Goal: Information Seeking & Learning: Check status

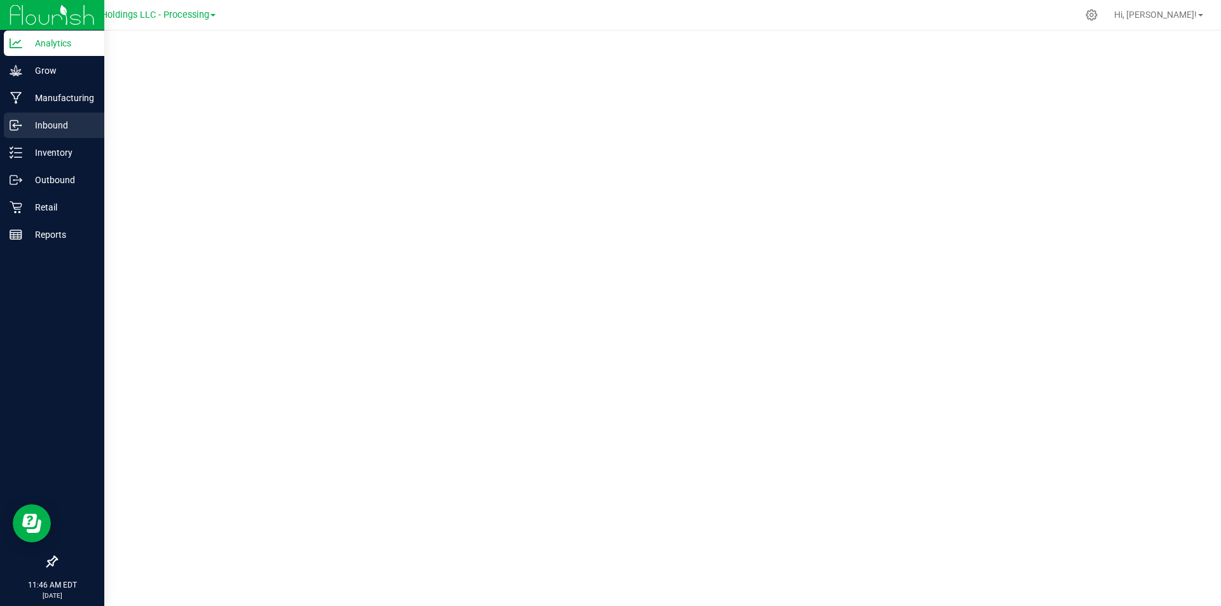
click at [20, 122] on icon at bounding box center [16, 125] width 13 height 13
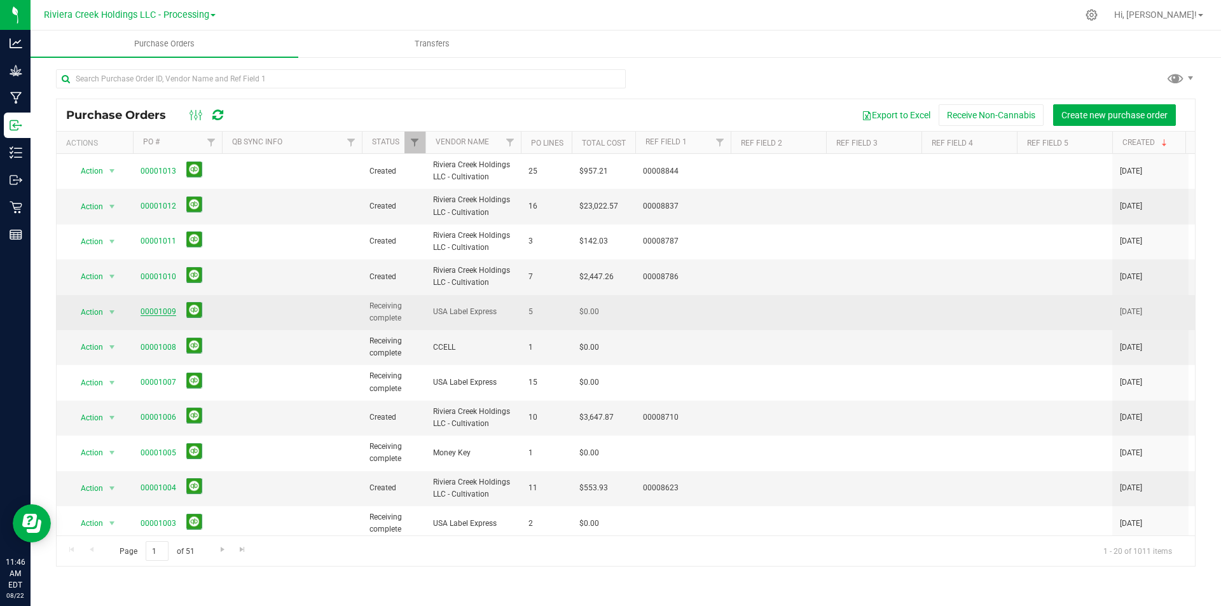
click at [161, 312] on link "00001009" at bounding box center [159, 311] width 36 height 9
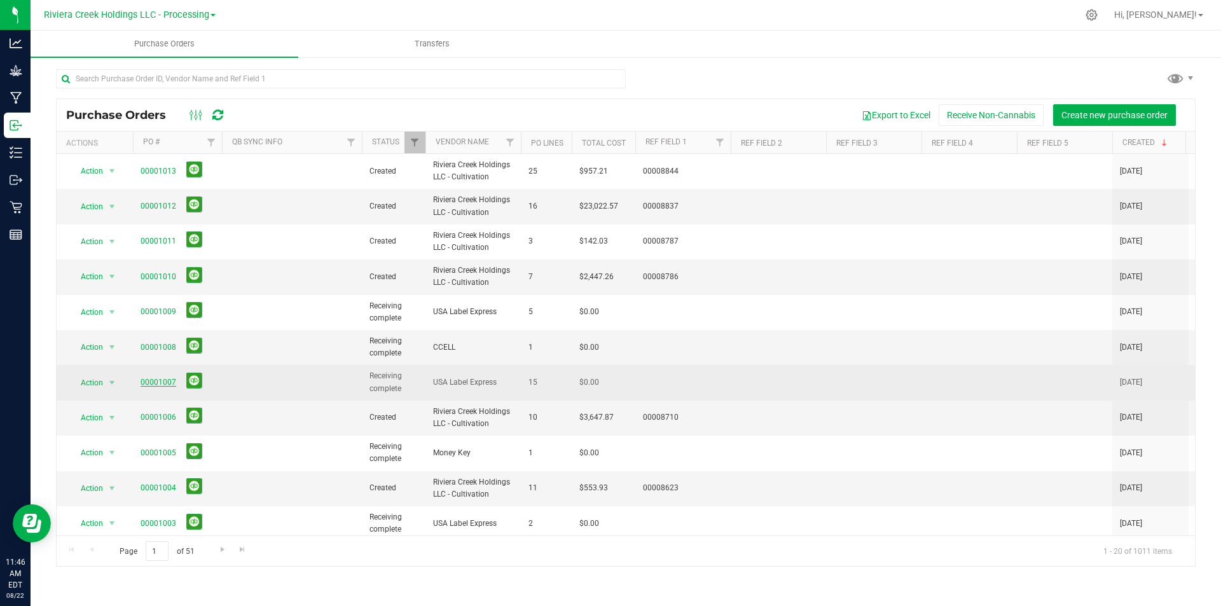
click at [157, 380] on span "00001007" at bounding box center [159, 383] width 36 height 12
click at [158, 384] on link "00001007" at bounding box center [159, 382] width 36 height 9
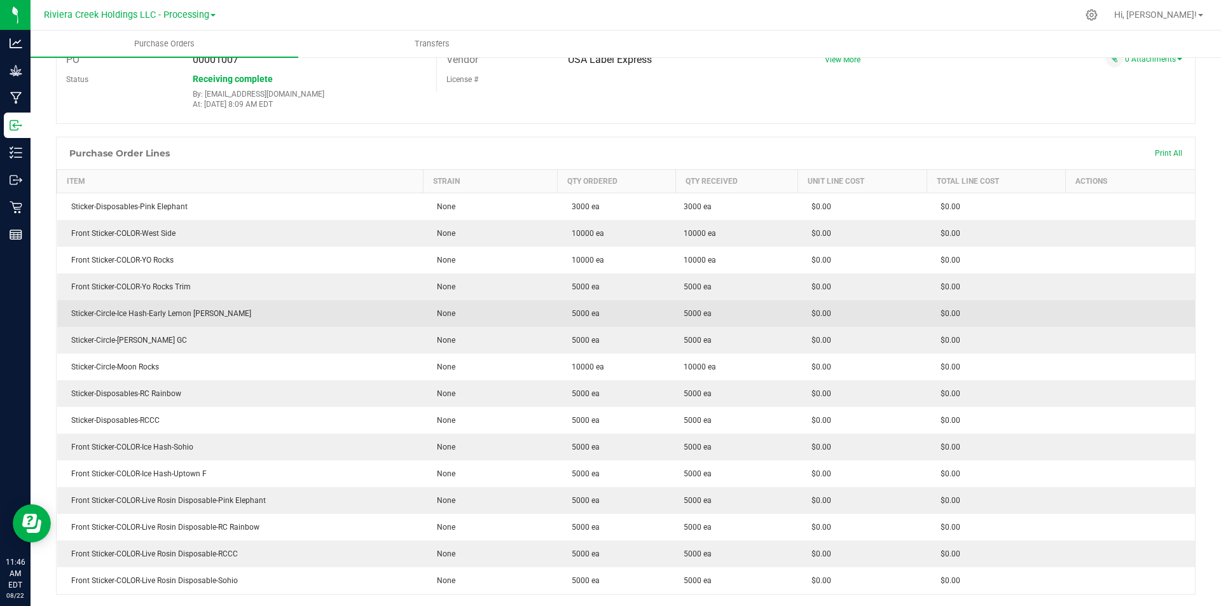
scroll to position [127, 0]
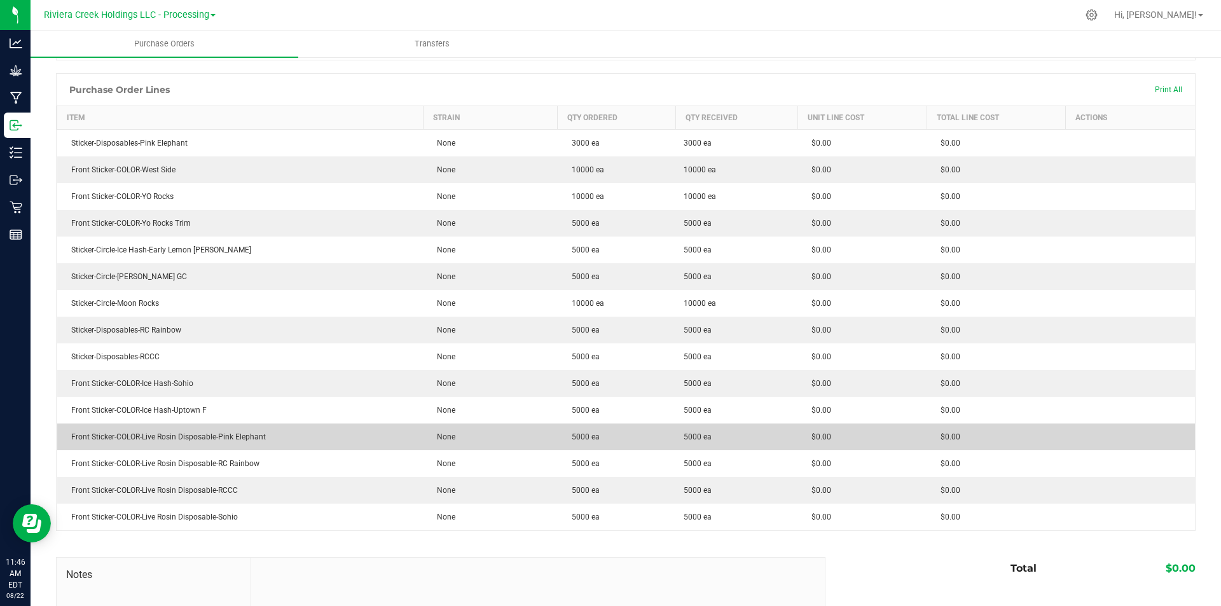
click at [197, 442] on div "Front Sticker-COLOR-Live Rosin Disposable-Pink Elephant" at bounding box center [240, 436] width 351 height 11
drag, startPoint x: 270, startPoint y: 439, endPoint x: 69, endPoint y: 433, distance: 201.1
click at [69, 433] on div "Front Sticker-COLOR-Live Rosin Disposable-Pink Elephant" at bounding box center [240, 436] width 351 height 11
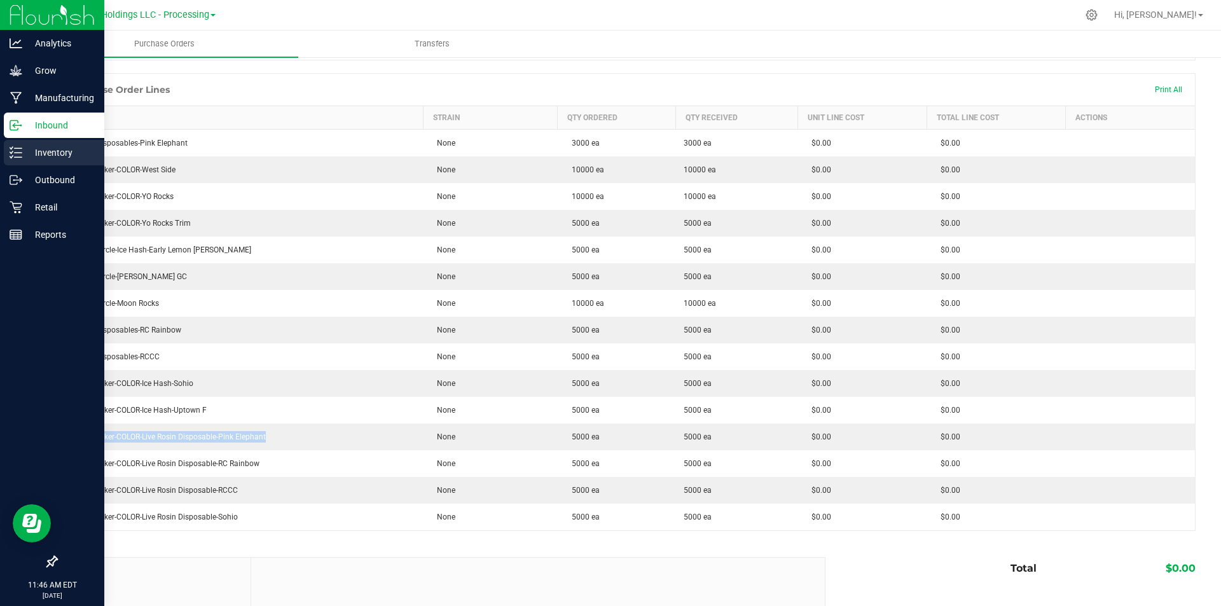
click at [15, 147] on icon at bounding box center [16, 152] width 13 height 13
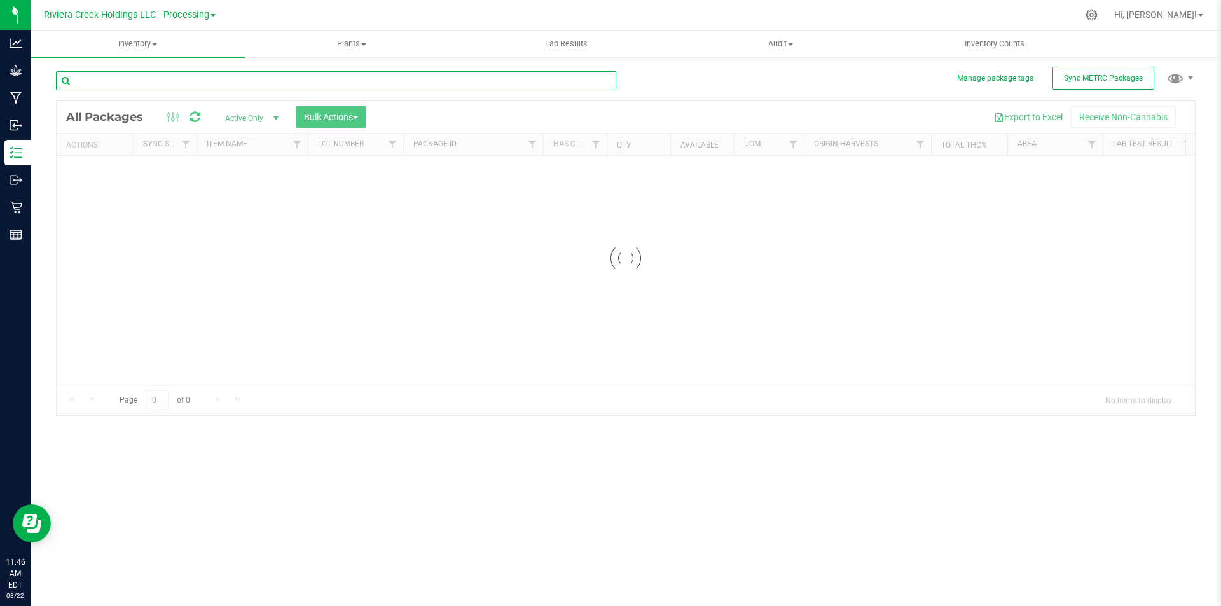
click at [174, 78] on div "Inventory All packages All inventory Waste log Create inventory Plants All plan…" at bounding box center [626, 319] width 1191 height 576
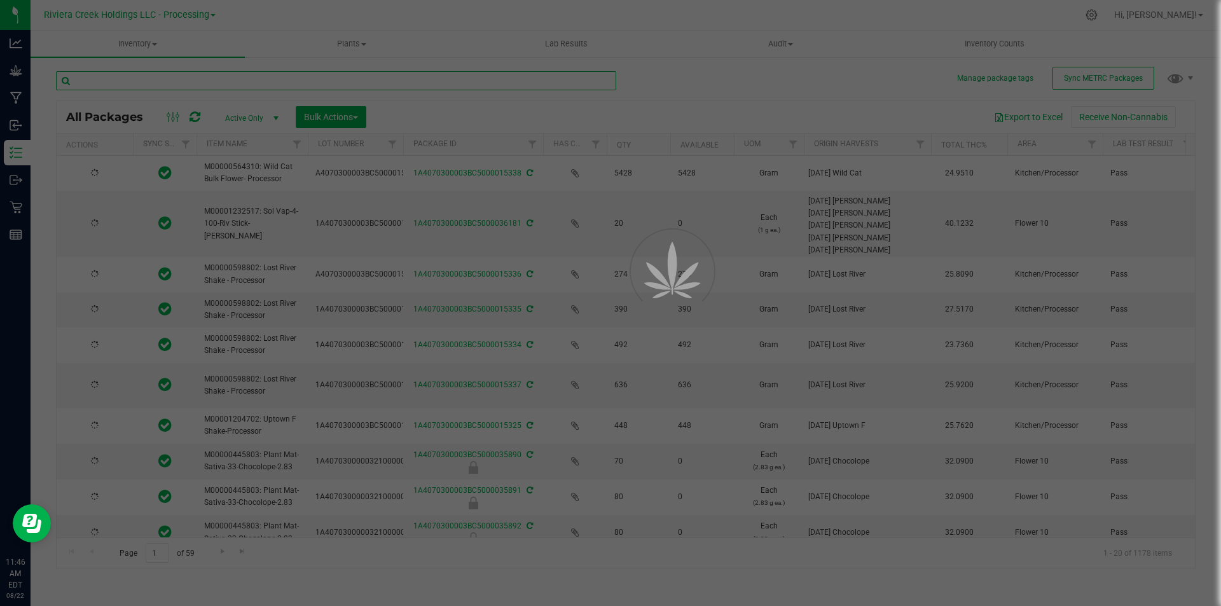
type input "[DATE]"
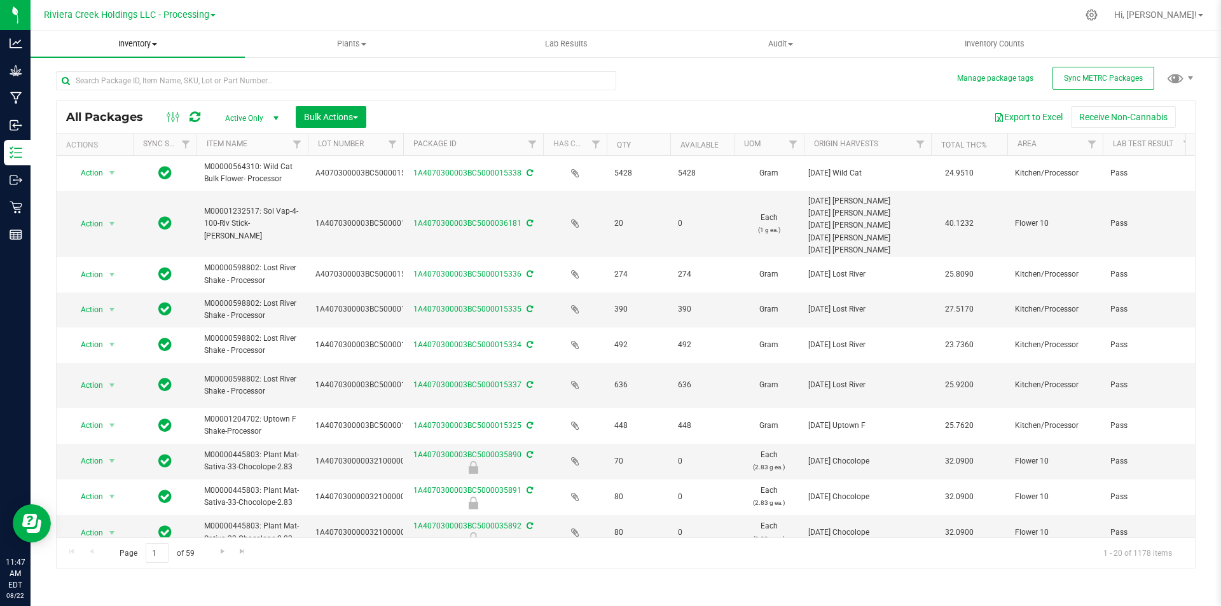
click at [157, 39] on span "Inventory" at bounding box center [138, 43] width 214 height 11
click at [69, 90] on span "All inventory" at bounding box center [74, 92] width 86 height 11
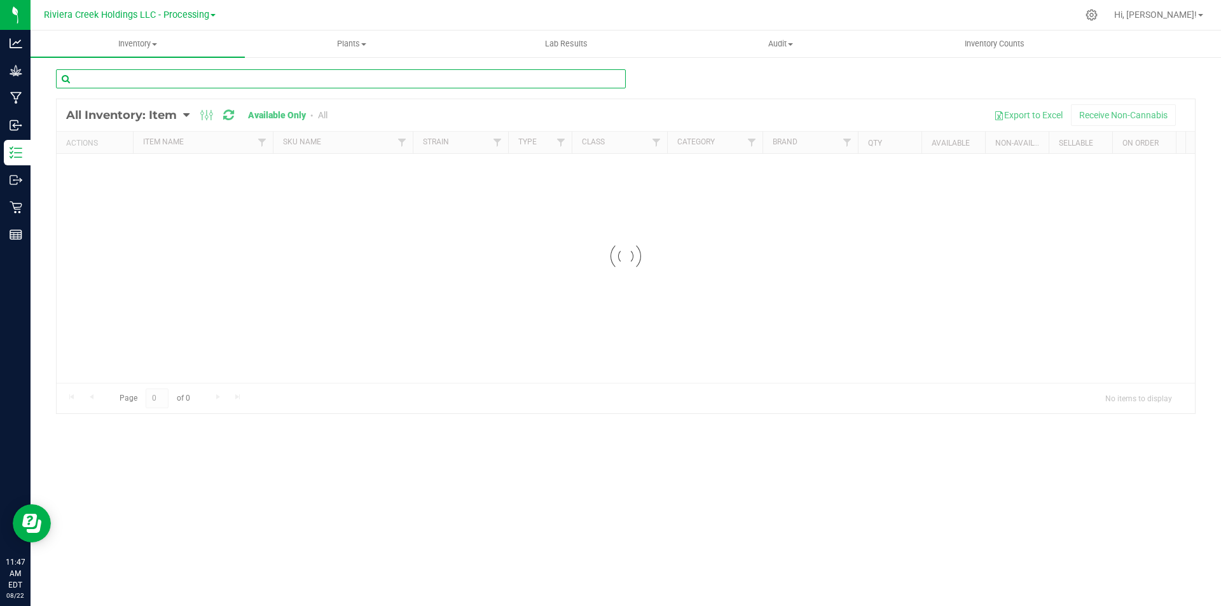
click at [163, 74] on input "text" at bounding box center [341, 78] width 570 height 19
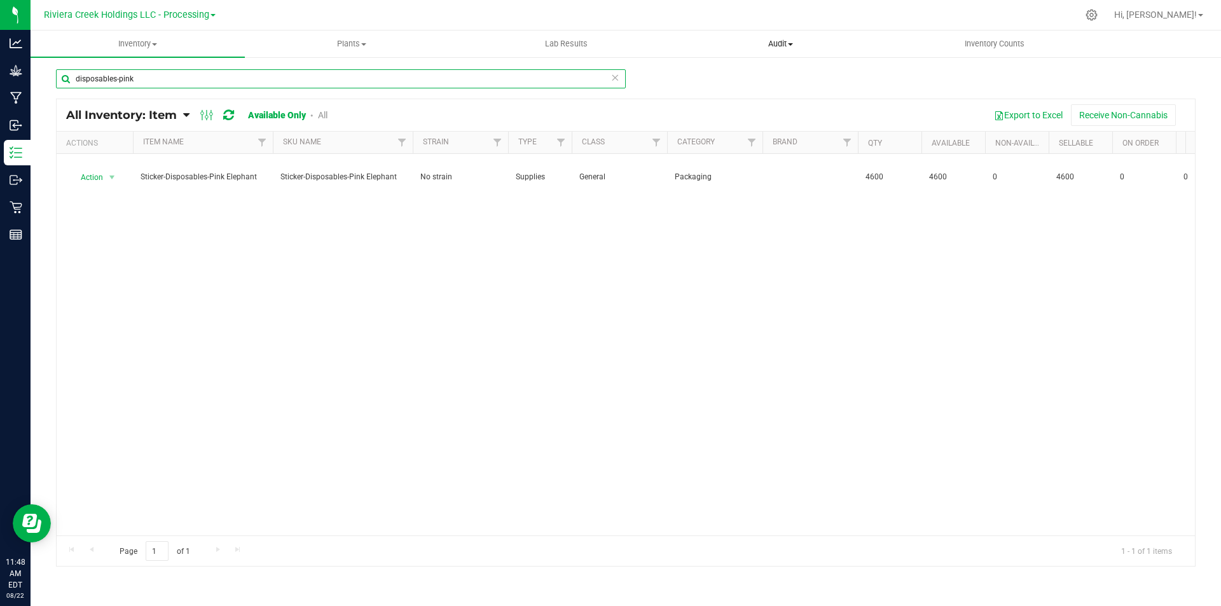
type input "disposables-pink"
click at [791, 48] on span "Audit" at bounding box center [780, 43] width 213 height 11
click at [763, 74] on span "Inventory auditing" at bounding box center [728, 76] width 109 height 11
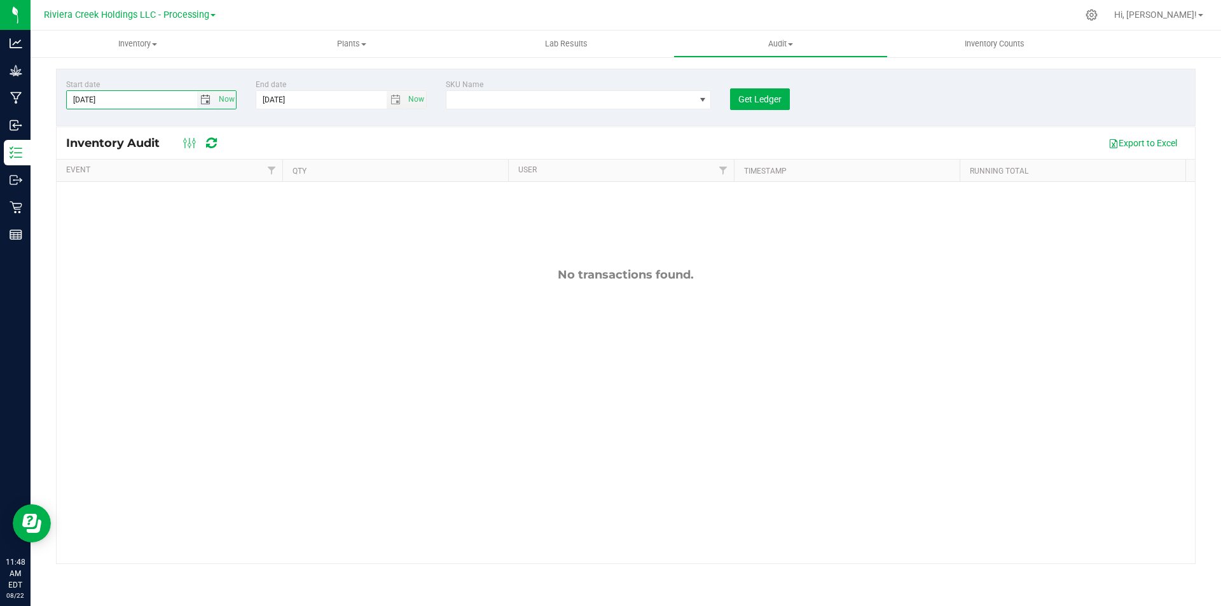
click at [168, 104] on input "[DATE]" at bounding box center [132, 100] width 130 height 18
click at [543, 108] on span "NO DATA FOUND" at bounding box center [571, 100] width 249 height 18
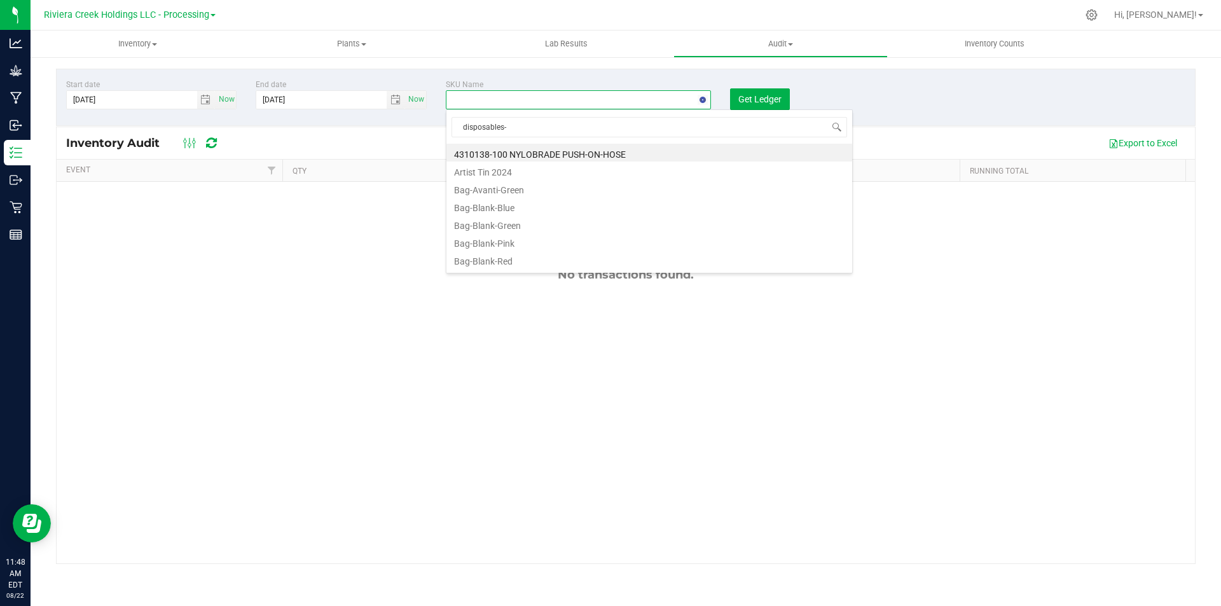
type input "disposables-p"
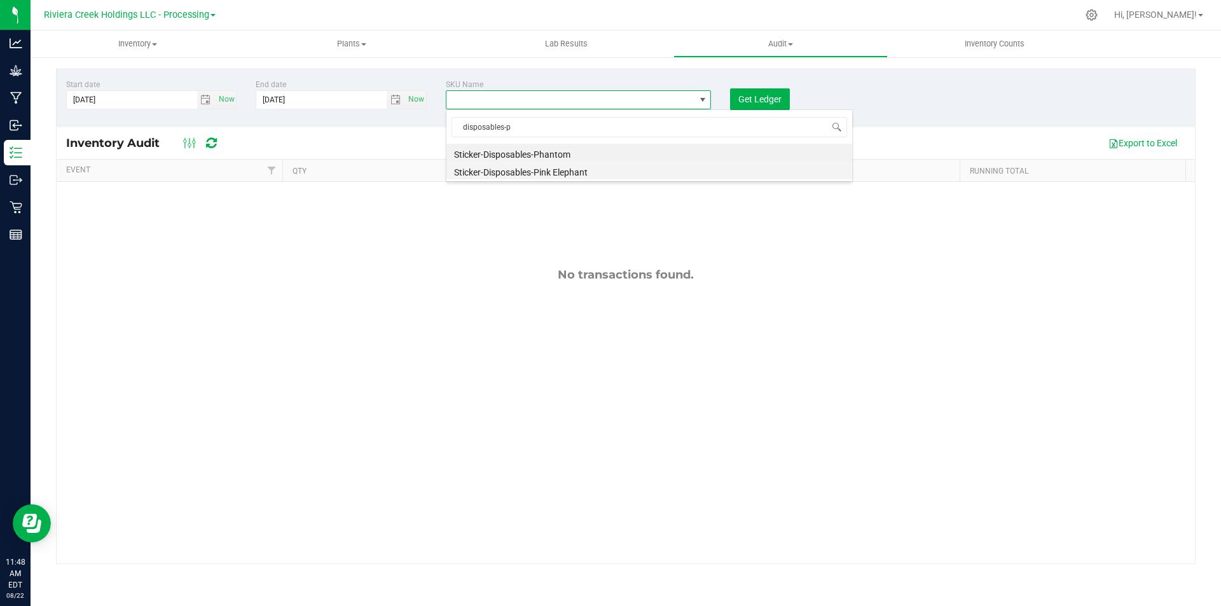
click at [517, 172] on li "Sticker-Disposables-Pink Elephant" at bounding box center [650, 171] width 406 height 18
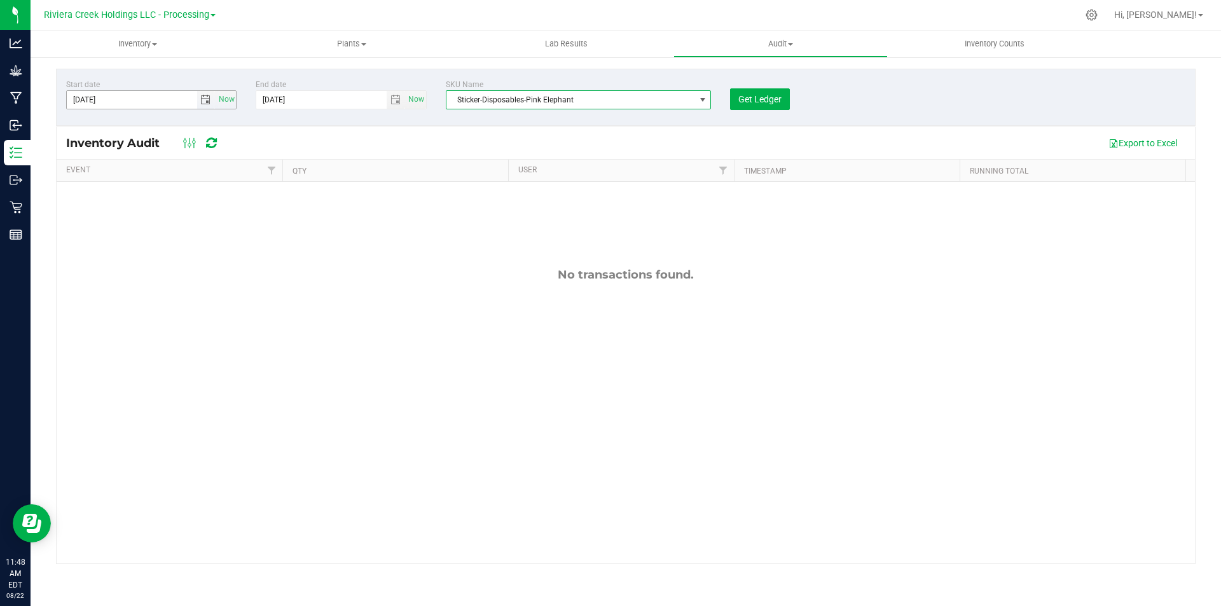
click at [208, 94] on span "select" at bounding box center [206, 100] width 18 height 18
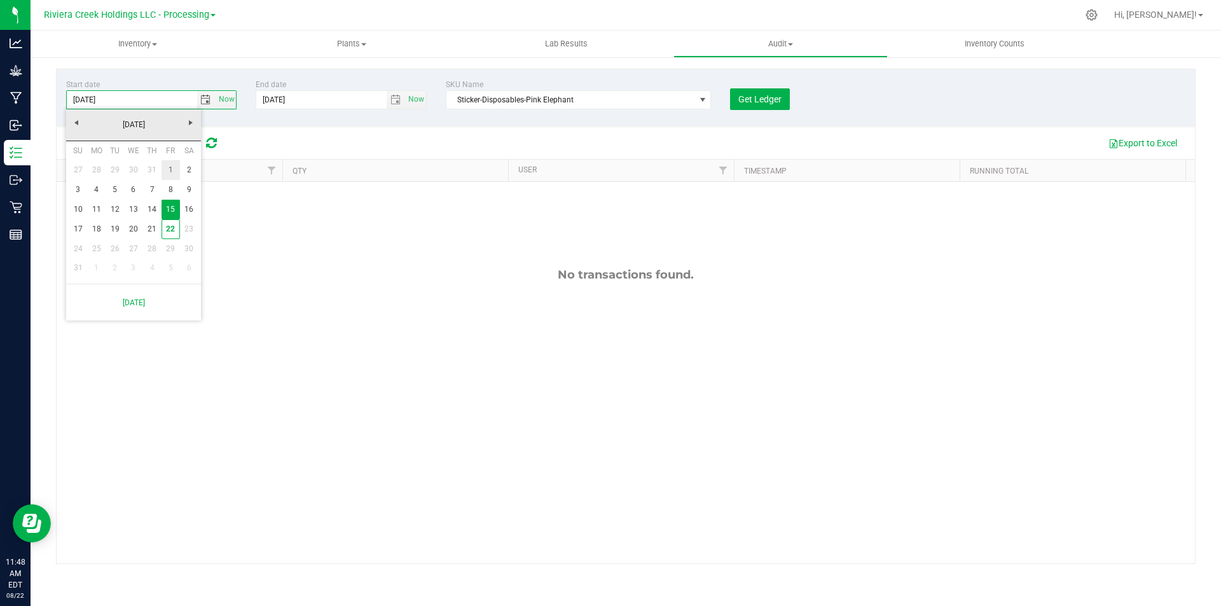
click at [165, 173] on link "1" at bounding box center [171, 170] width 18 height 20
type input "[DATE]"
click at [749, 101] on span "Get Ledger" at bounding box center [760, 99] width 43 height 10
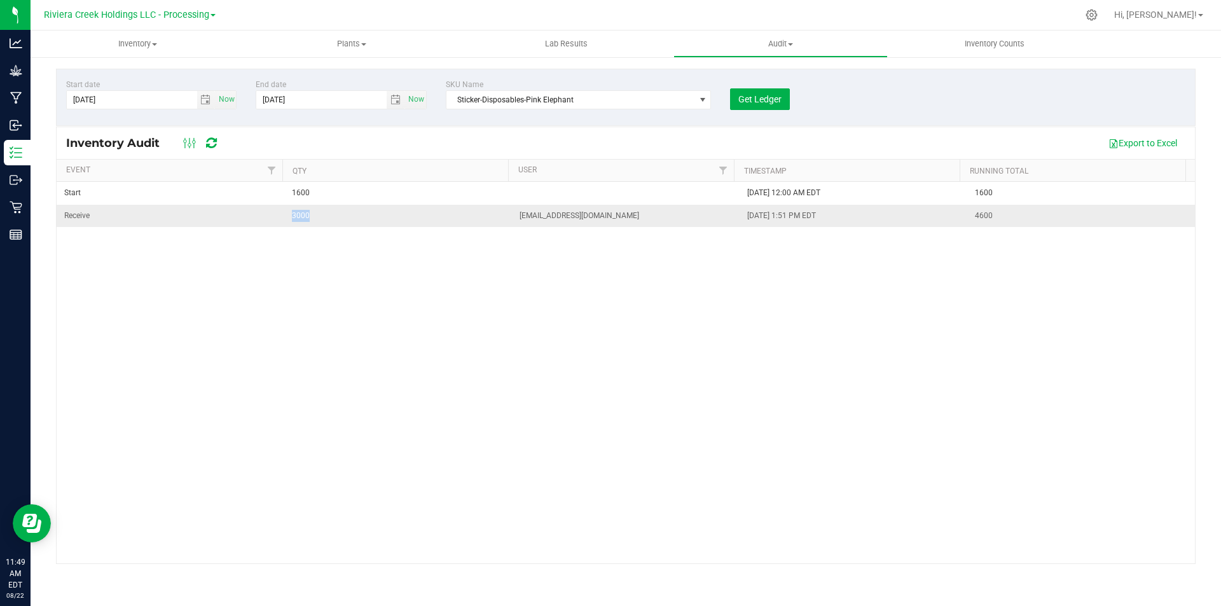
drag, startPoint x: 283, startPoint y: 217, endPoint x: 311, endPoint y: 220, distance: 28.2
click at [311, 220] on td "3000" at bounding box center [398, 216] width 228 height 22
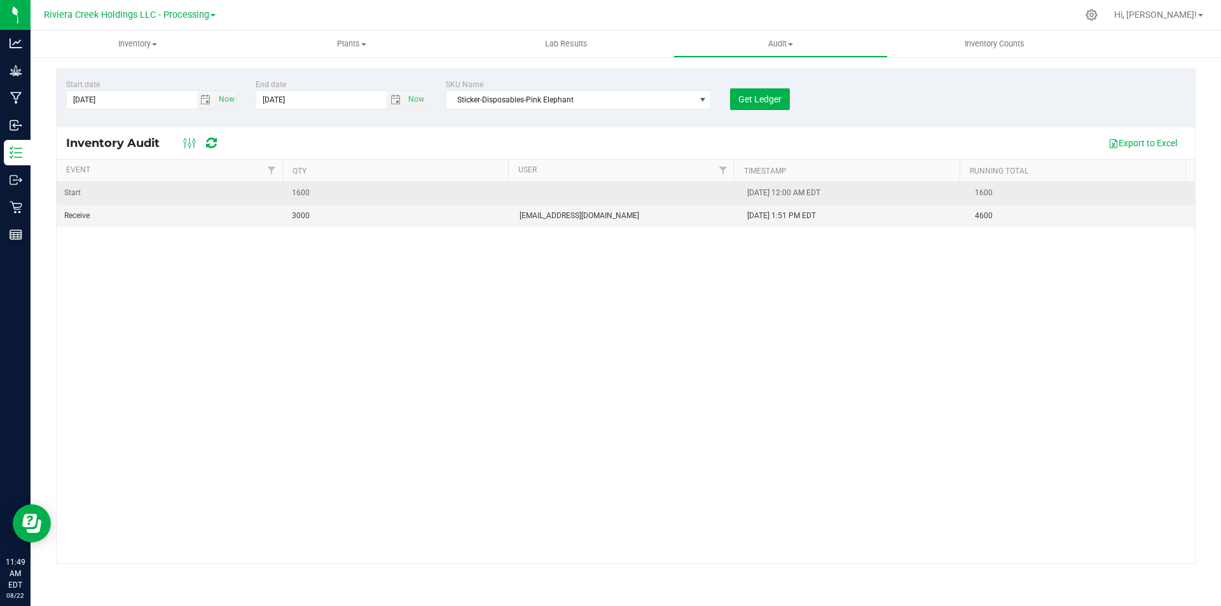
click at [305, 198] on span "1600" at bounding box center [398, 193] width 212 height 12
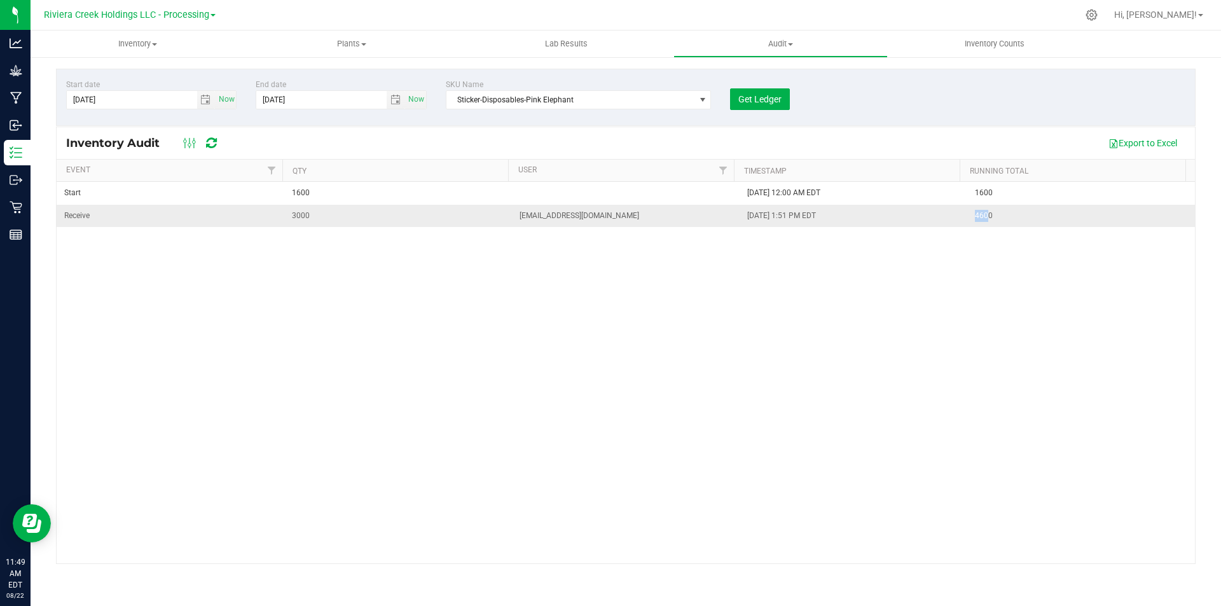
drag, startPoint x: 982, startPoint y: 217, endPoint x: 968, endPoint y: 216, distance: 14.0
click at [975, 216] on span "4600" at bounding box center [1081, 216] width 212 height 12
click at [662, 291] on div "Start 1600 [DATE] 12:00 AM EDT 1600 Receive 3000 [EMAIL_ADDRESS][DOMAIN_NAME] […" at bounding box center [626, 373] width 1139 height 382
click at [1108, 14] on div at bounding box center [1092, 14] width 32 height 27
click at [1099, 15] on icon at bounding box center [1091, 14] width 13 height 13
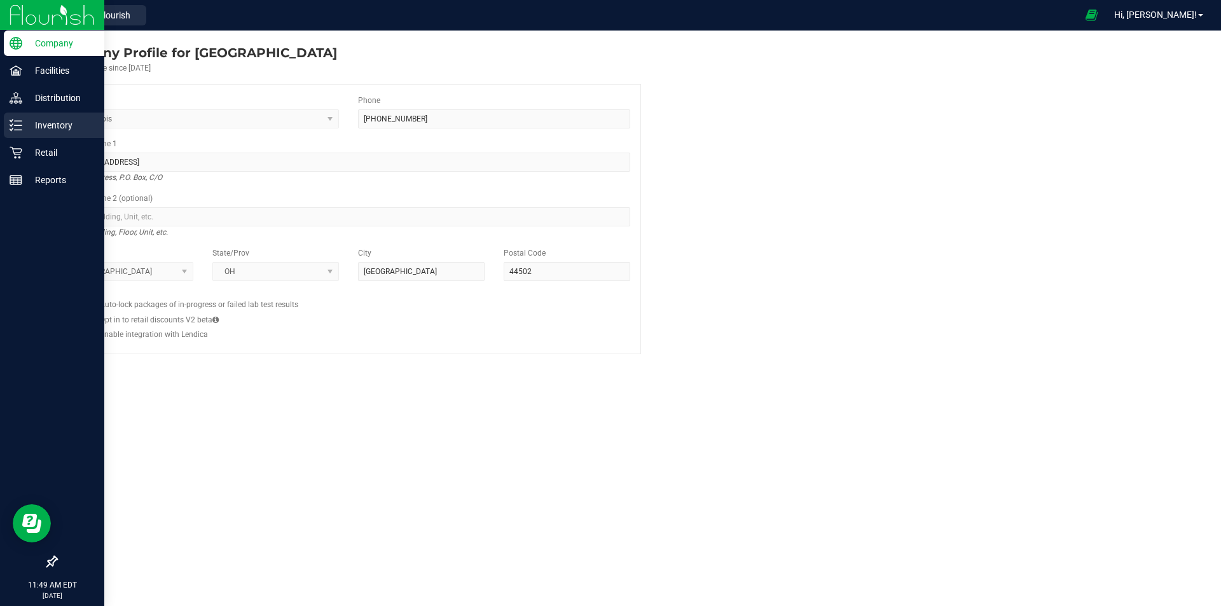
click at [8, 123] on div "Inventory" at bounding box center [54, 125] width 101 height 25
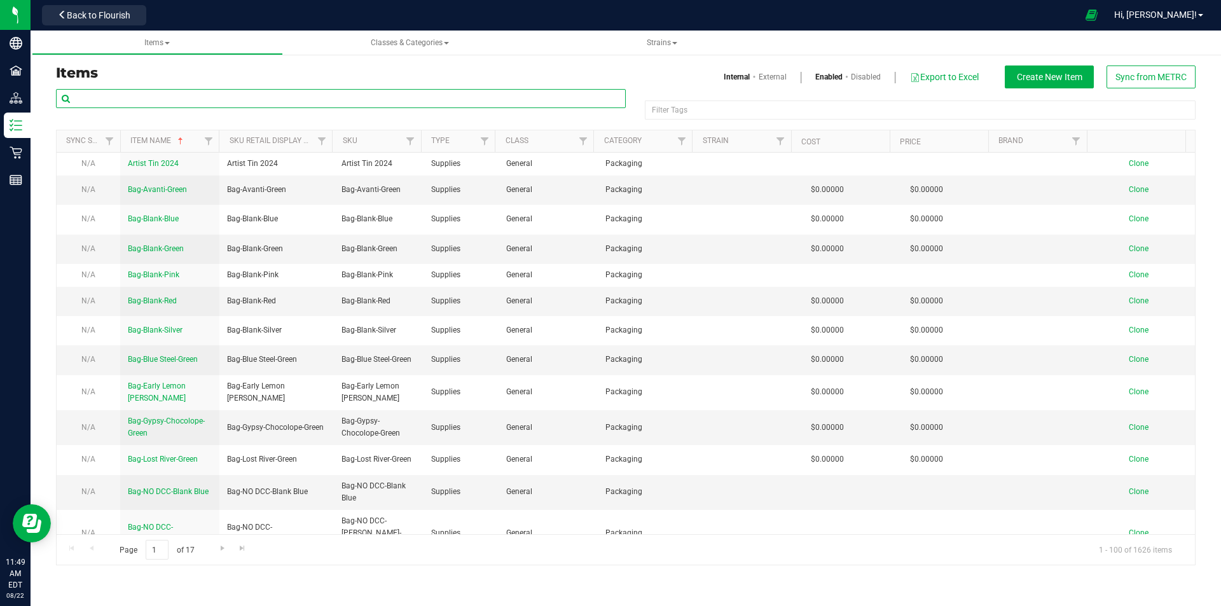
click at [118, 99] on input "text" at bounding box center [341, 98] width 570 height 19
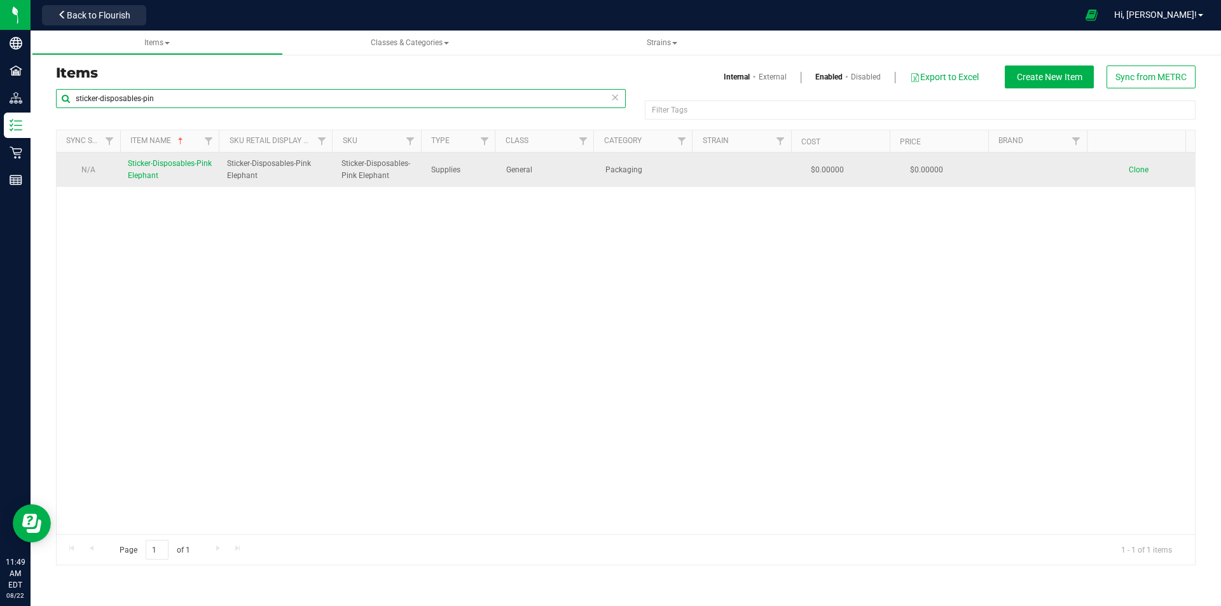
type input "sticker-disposables-pin"
click at [170, 167] on span "Sticker-Disposables-Pink Elephant" at bounding box center [170, 169] width 84 height 21
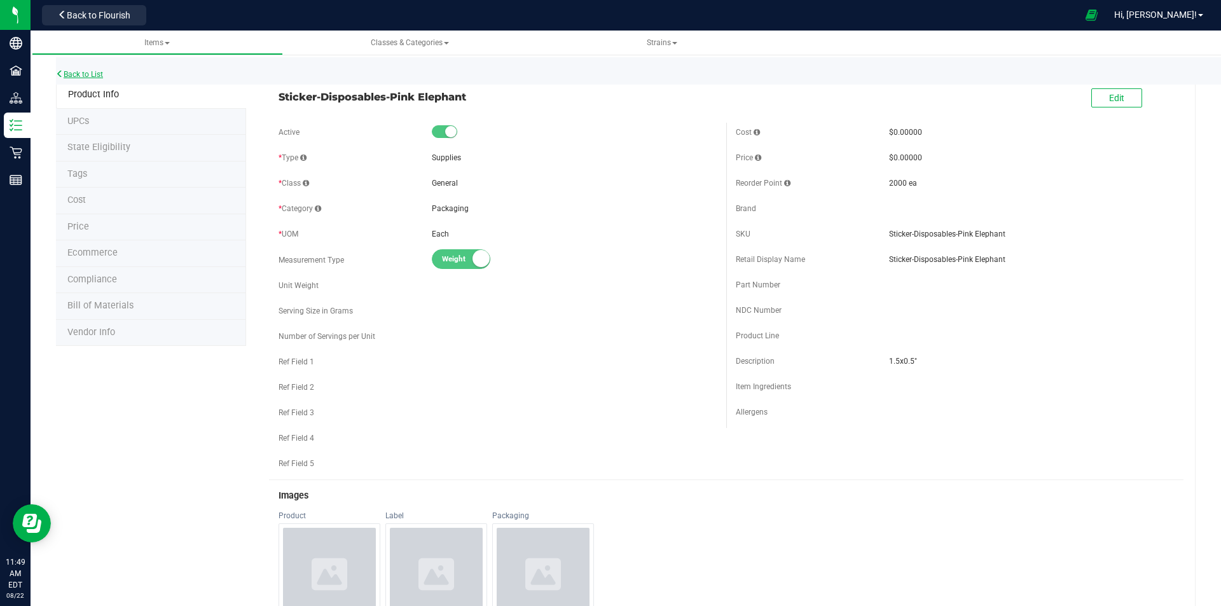
click at [99, 76] on link "Back to List" at bounding box center [79, 74] width 47 height 9
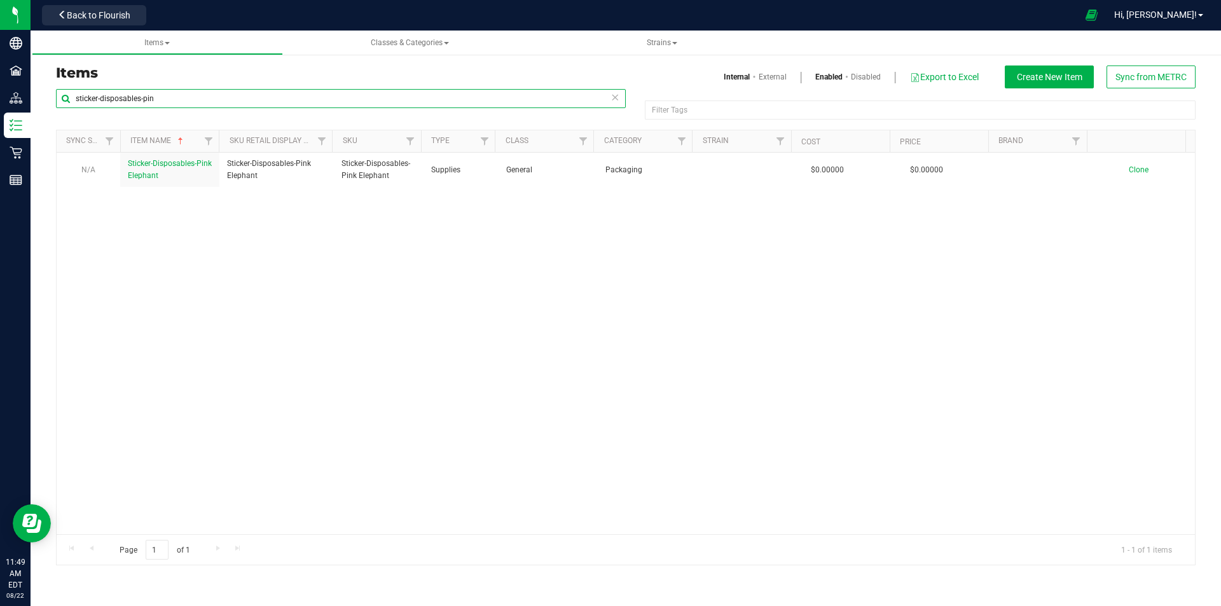
click at [160, 99] on input "sticker-disposables-pin" at bounding box center [341, 98] width 570 height 19
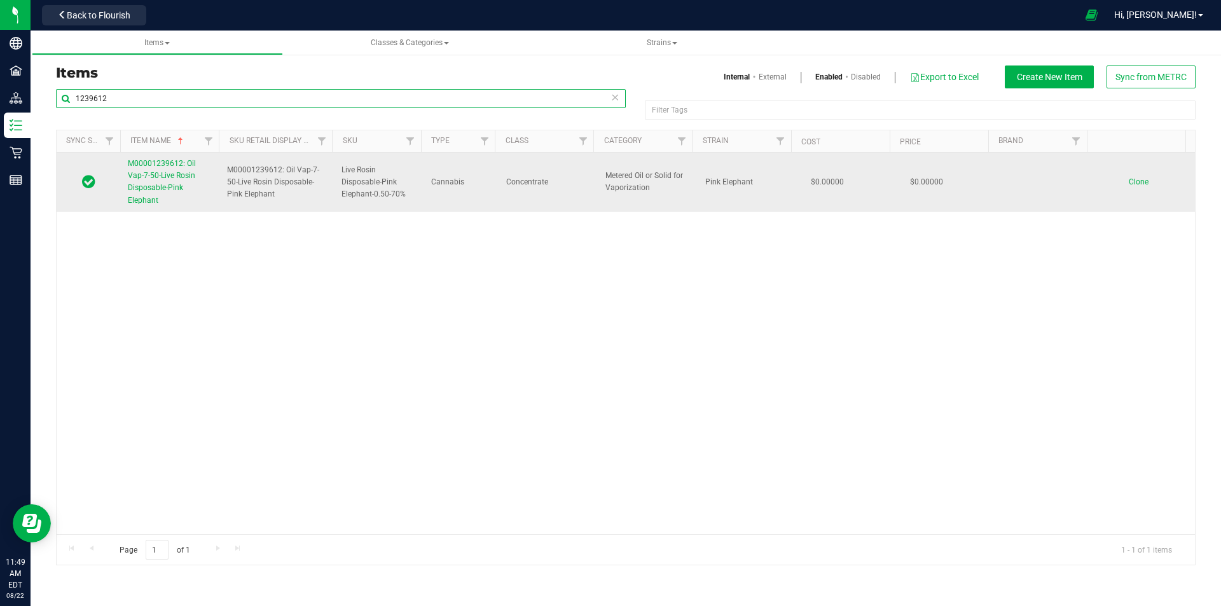
type input "1239612"
click at [158, 174] on span "M00001239612: Oil Vap-7-50-Live Rosin Disposable-Pink Elephant" at bounding box center [162, 182] width 68 height 46
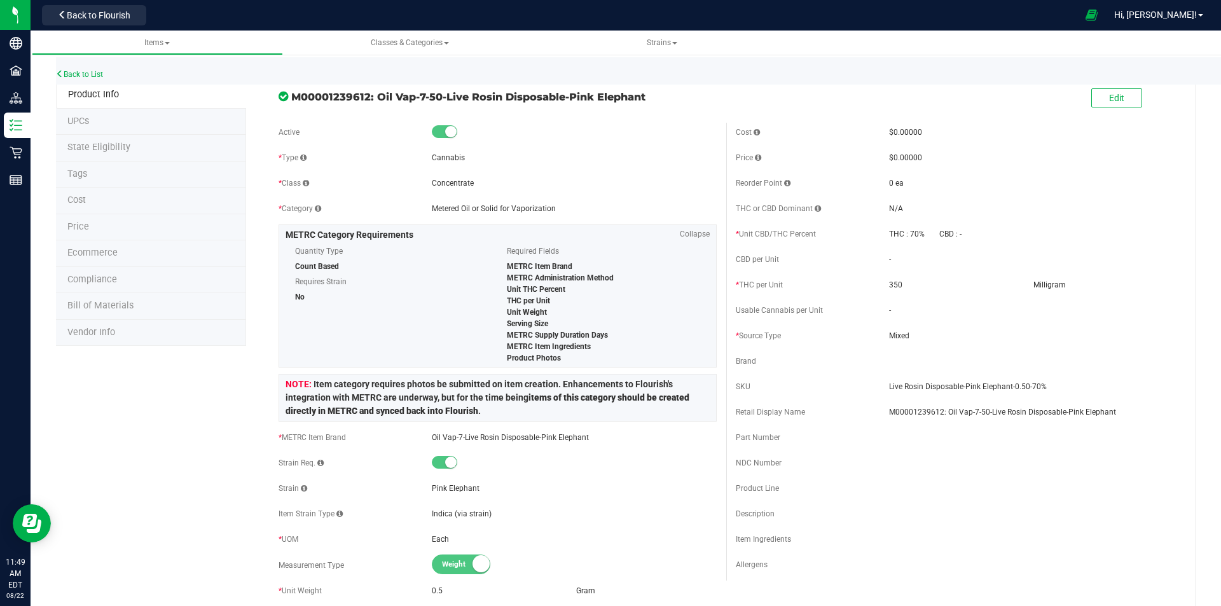
click at [104, 303] on span "Bill of Materials" at bounding box center [100, 305] width 66 height 11
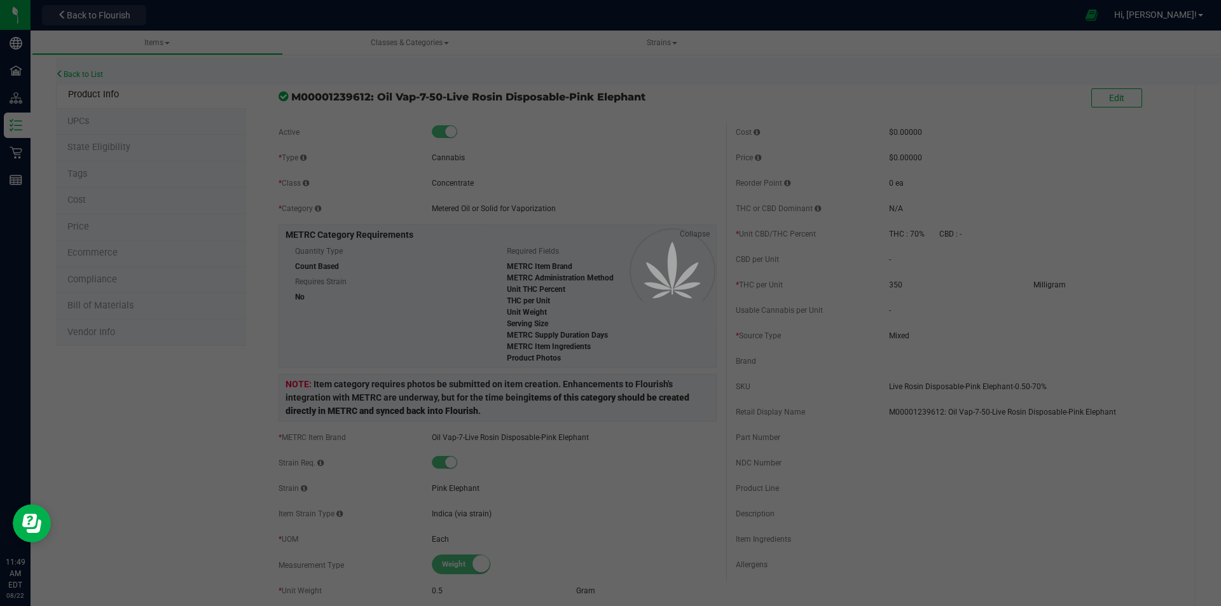
select select "647"
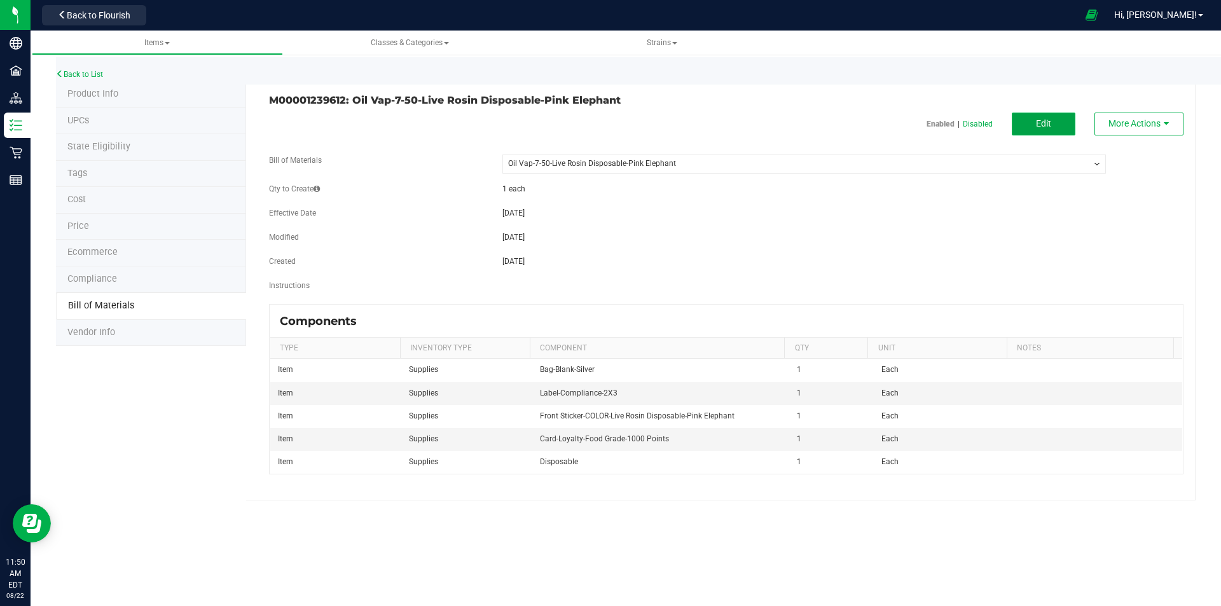
click at [1050, 130] on button "Edit" at bounding box center [1044, 124] width 64 height 23
select select "647"
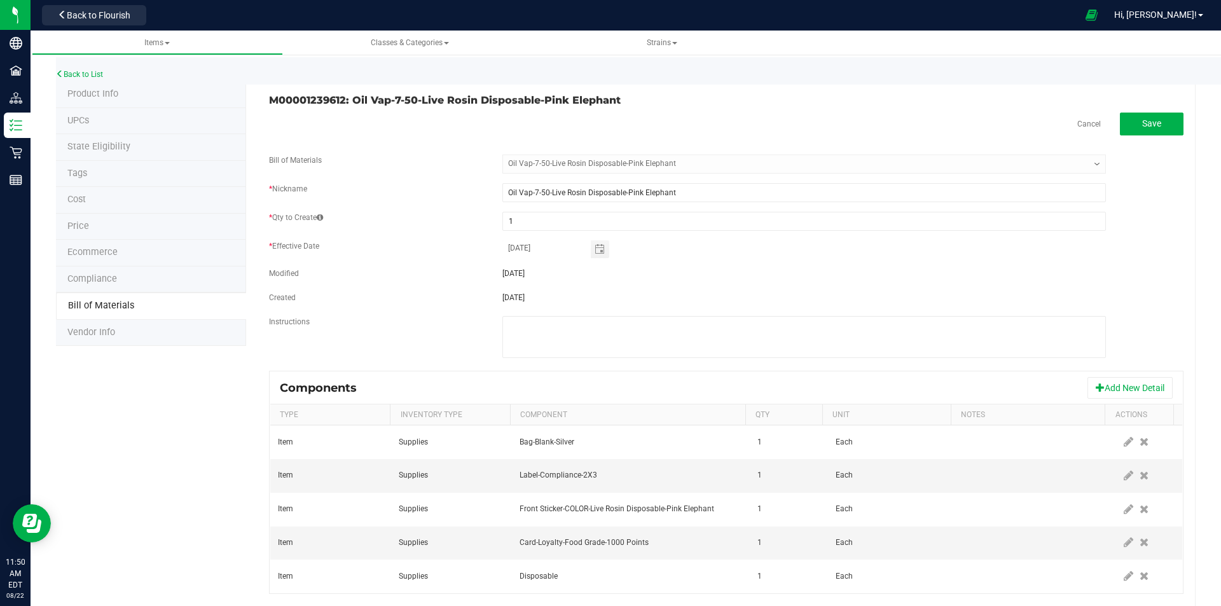
scroll to position [27, 0]
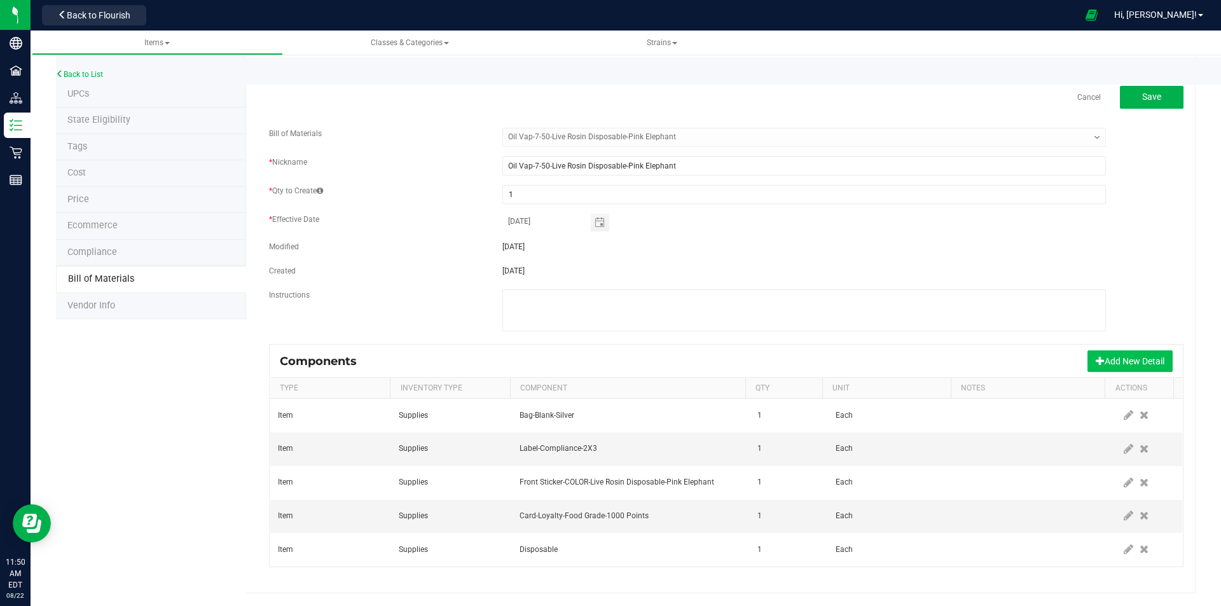
click at [1099, 361] on button "Add New Detail" at bounding box center [1130, 362] width 85 height 22
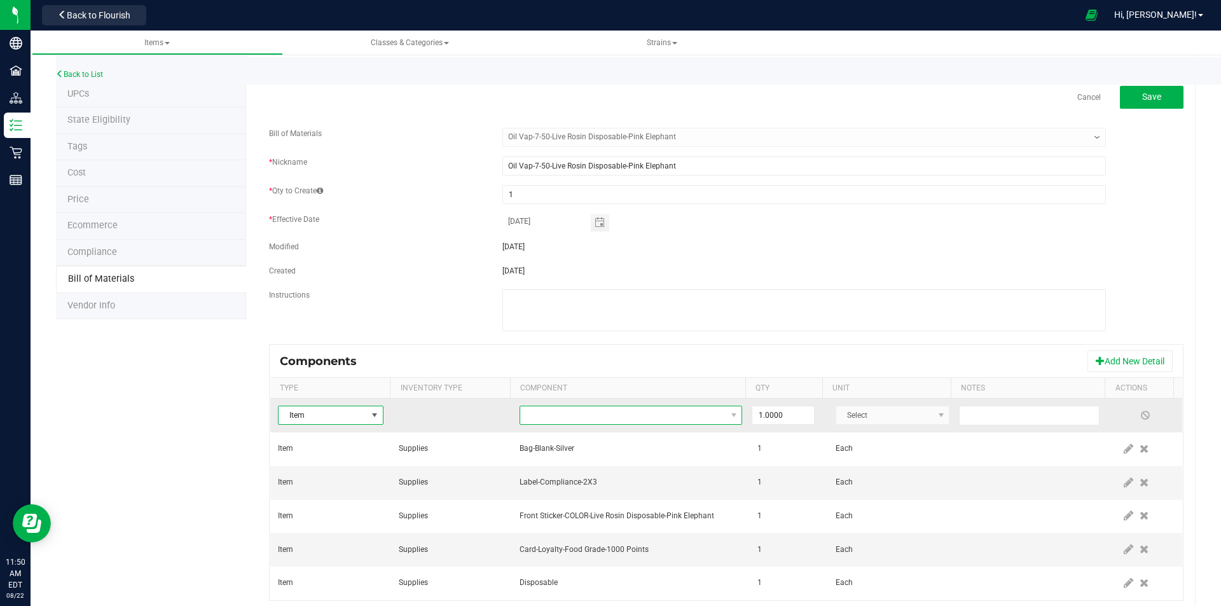
click at [630, 408] on span "NO DATA FOUND" at bounding box center [622, 416] width 205 height 18
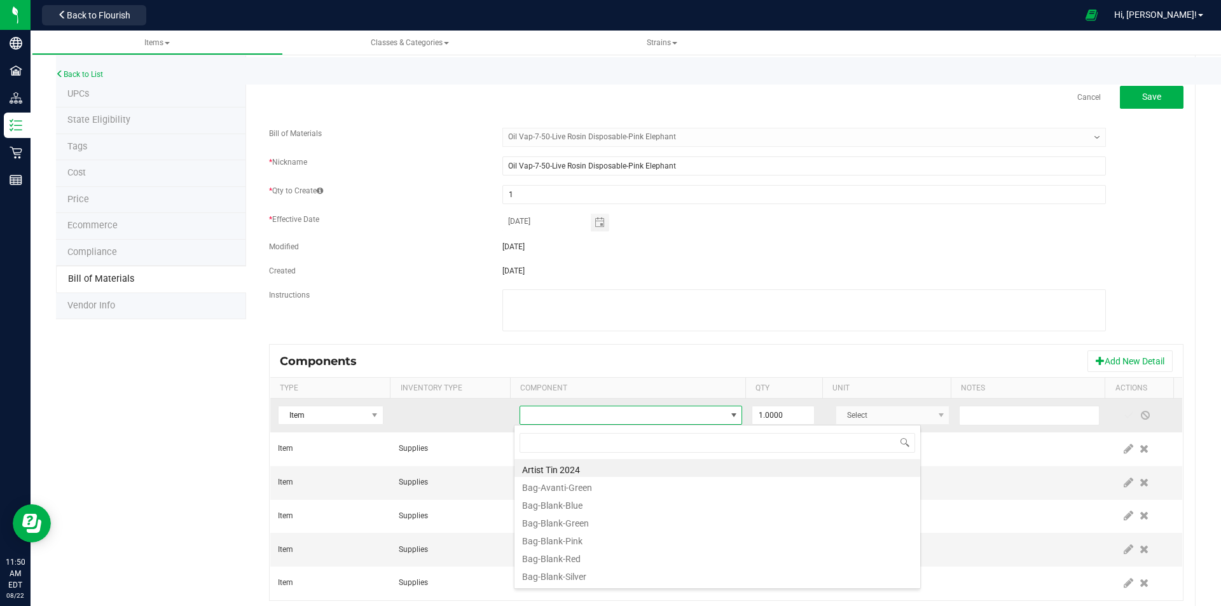
scroll to position [19, 216]
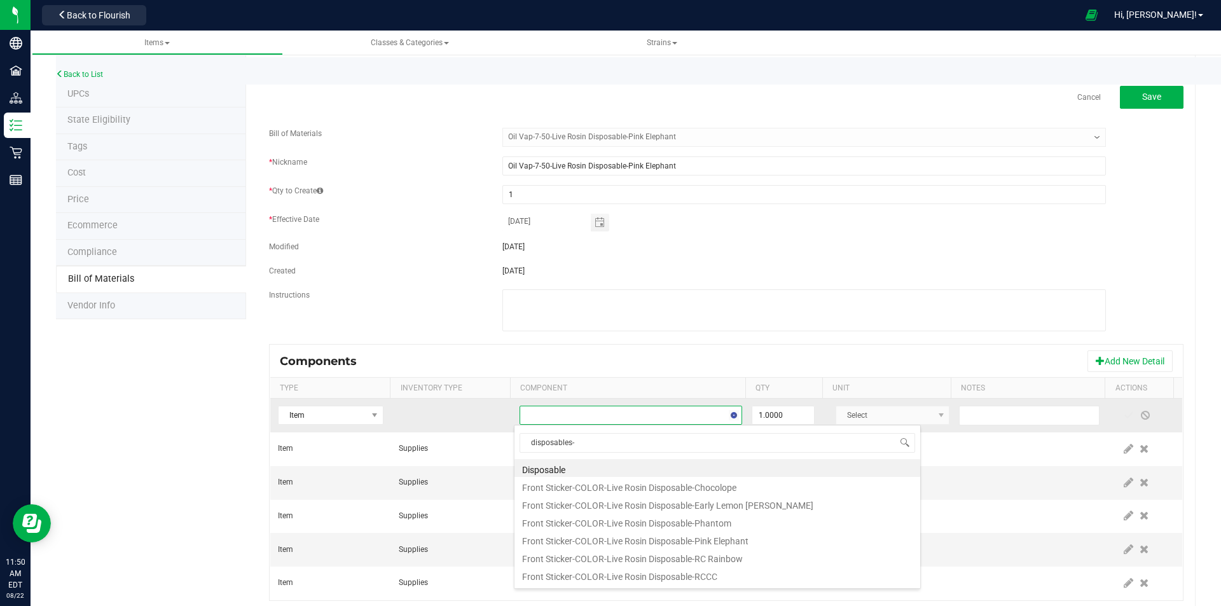
type input "disposables-p"
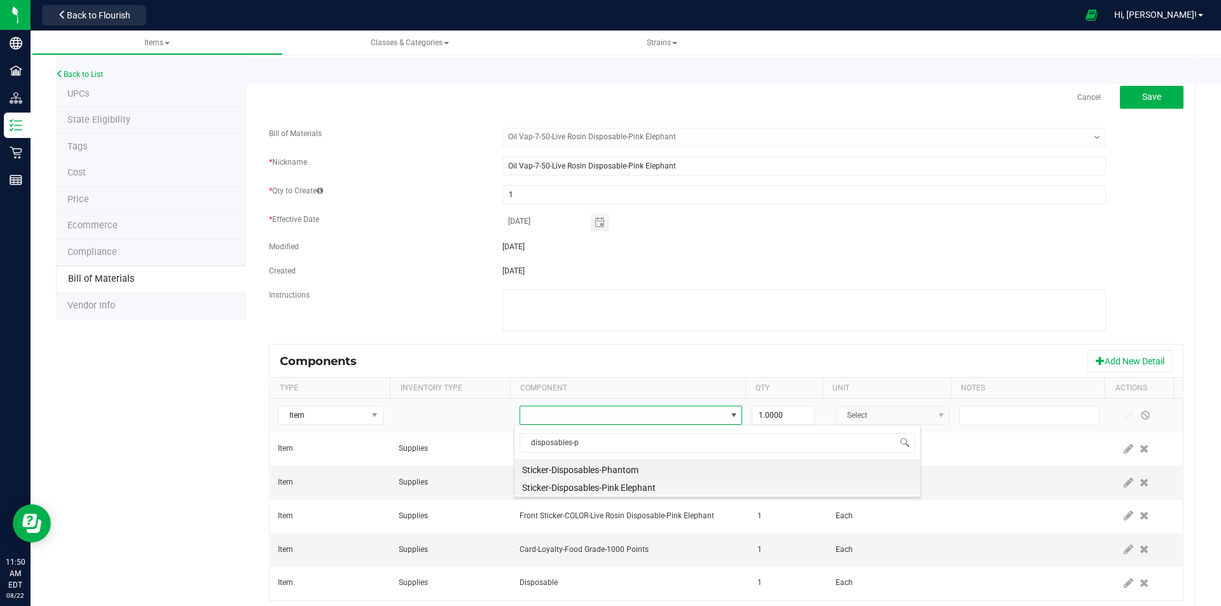
click at [627, 490] on li "Sticker-Disposables-Pink Elephant" at bounding box center [718, 486] width 406 height 18
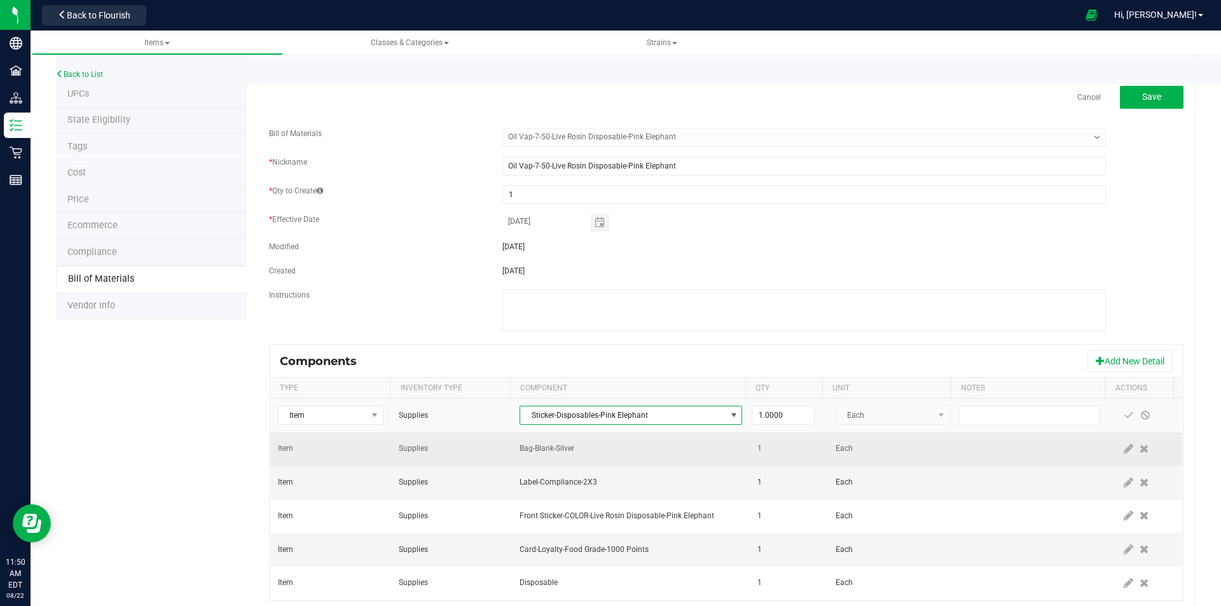
scroll to position [60, 0]
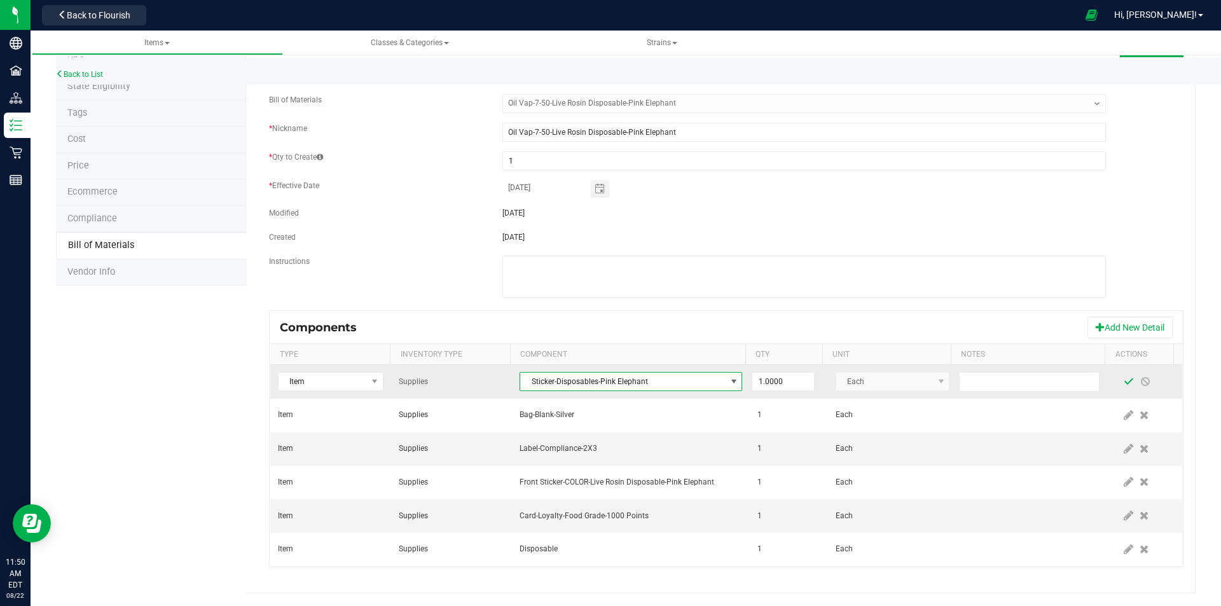
click at [1124, 384] on span at bounding box center [1129, 382] width 10 height 10
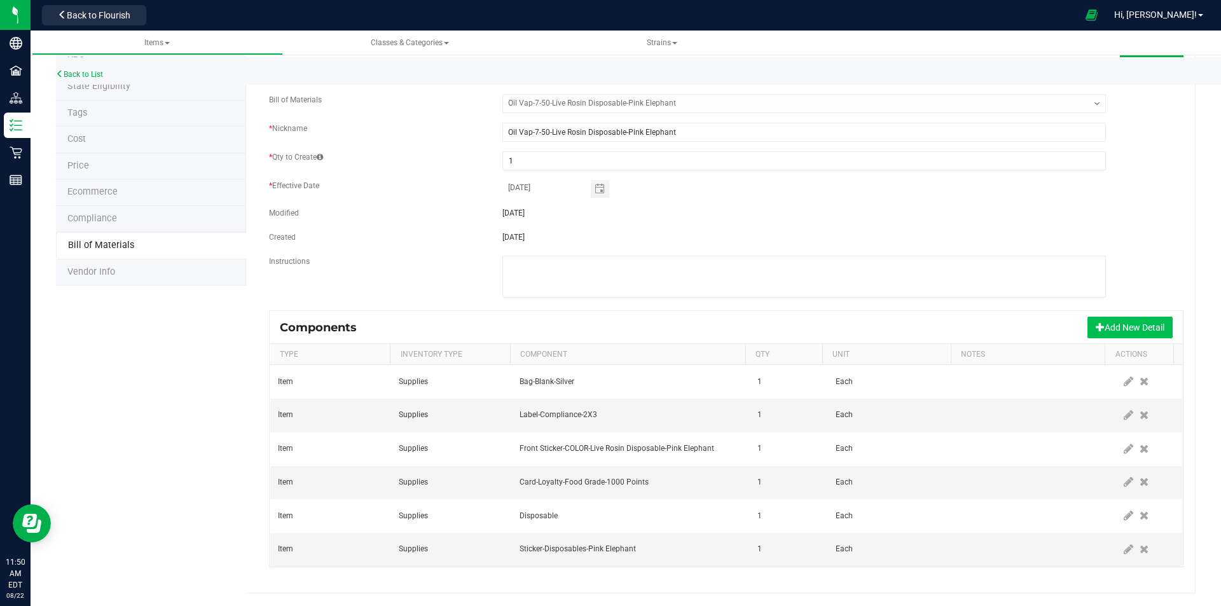
click at [1110, 328] on button "Add New Detail" at bounding box center [1130, 328] width 85 height 22
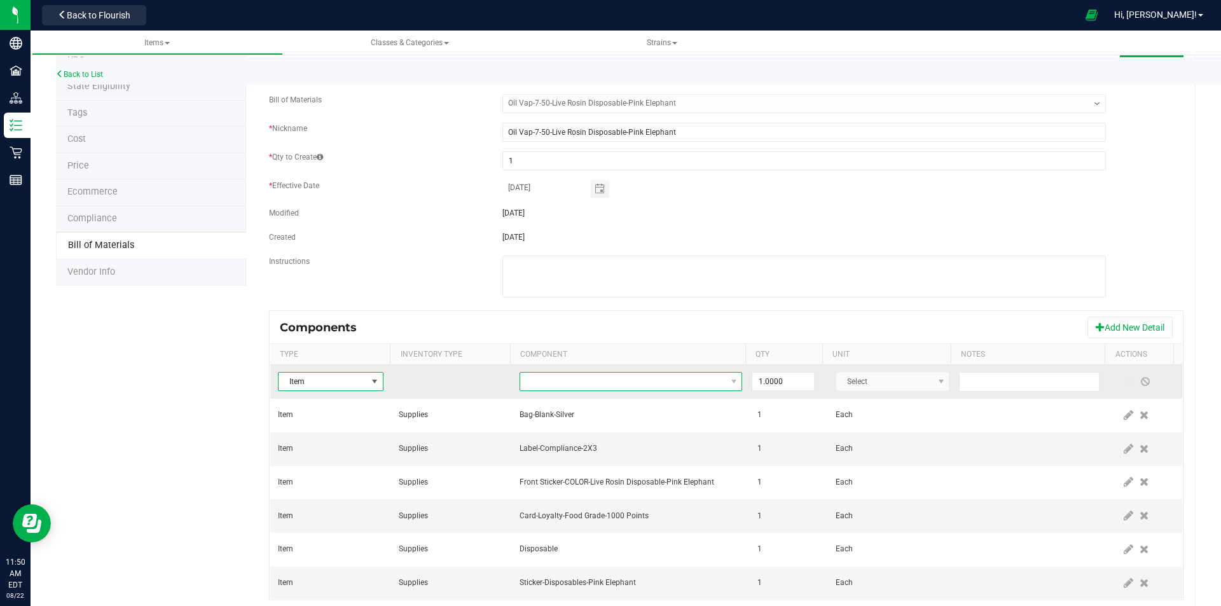
click at [574, 382] on span "NO DATA FOUND" at bounding box center [622, 382] width 205 height 18
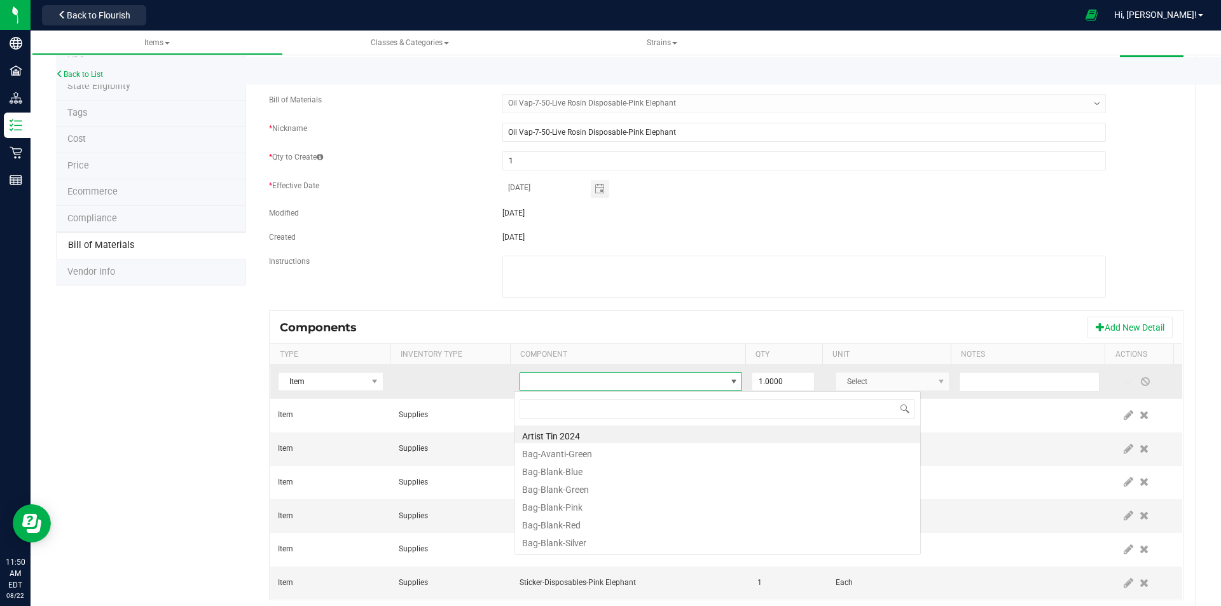
scroll to position [19, 216]
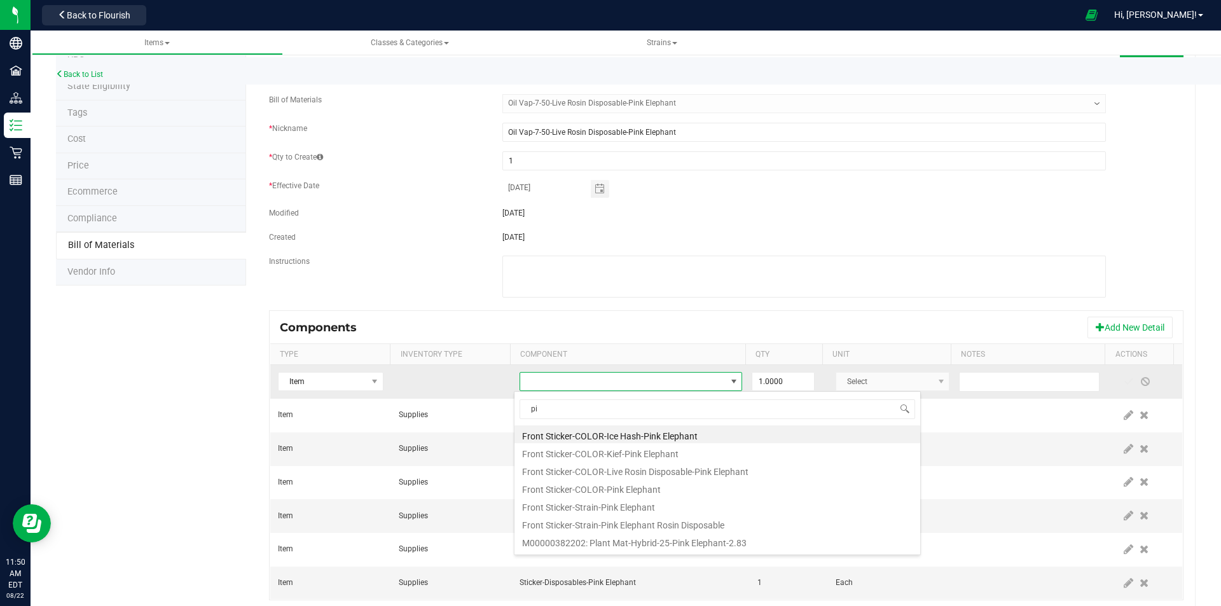
type input "p"
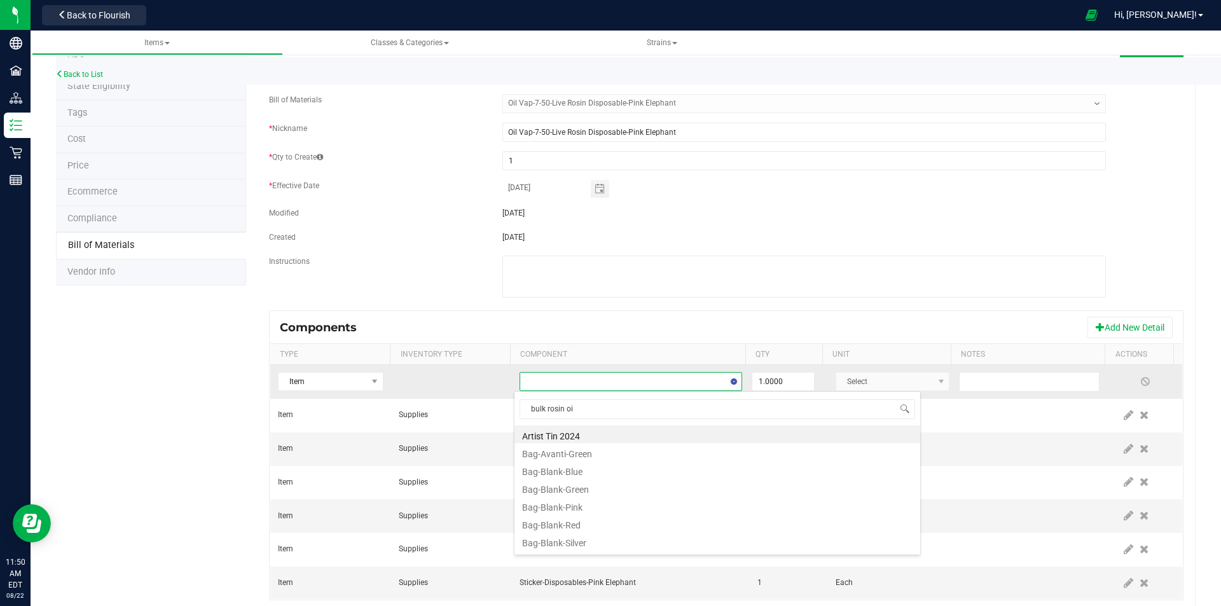
type input "bulk rosin oil"
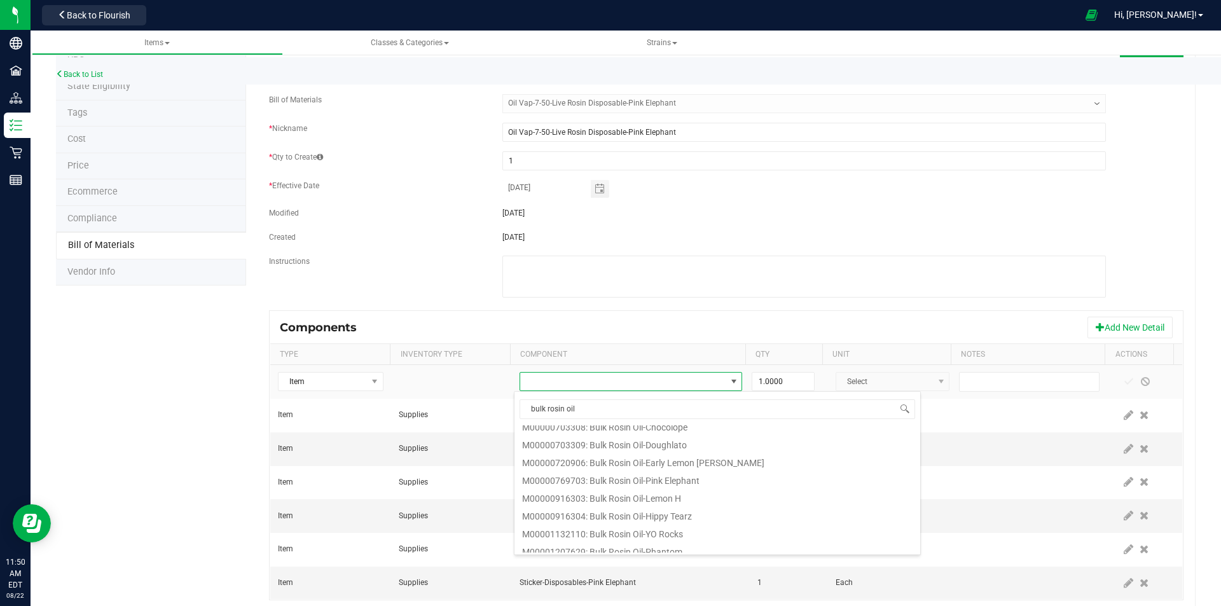
scroll to position [64, 0]
click at [698, 461] on li "M00000769703: Bulk Rosin Oil-Pink Elephant" at bounding box center [718, 460] width 406 height 18
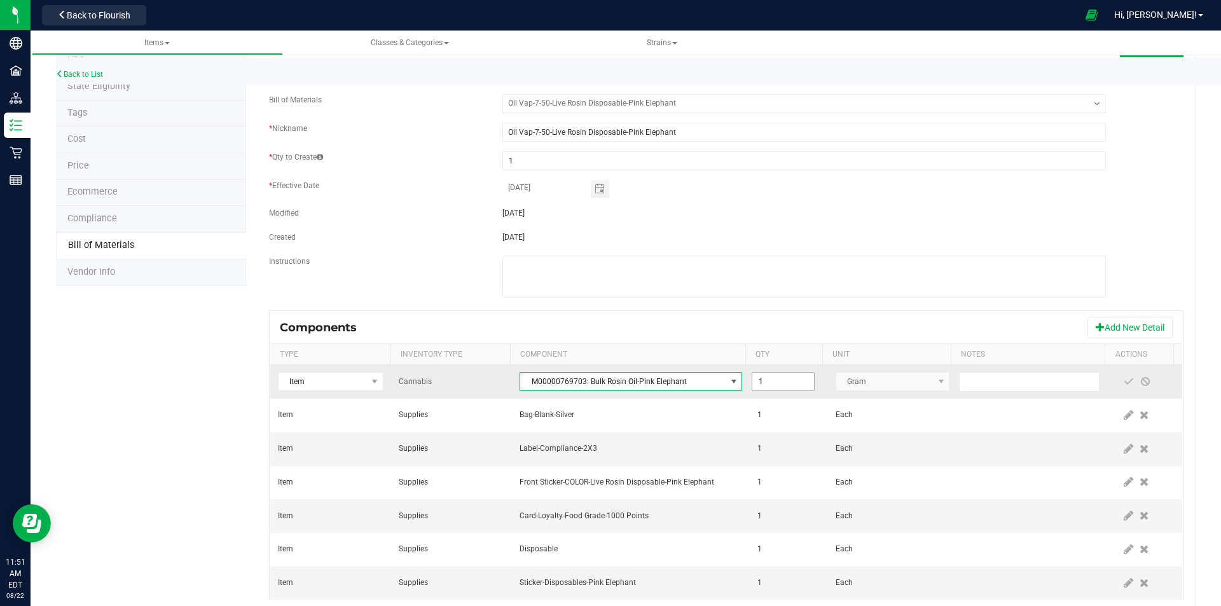
click at [784, 381] on input "1" at bounding box center [783, 382] width 61 height 18
type input "0.5000"
click at [1124, 384] on span at bounding box center [1129, 382] width 10 height 10
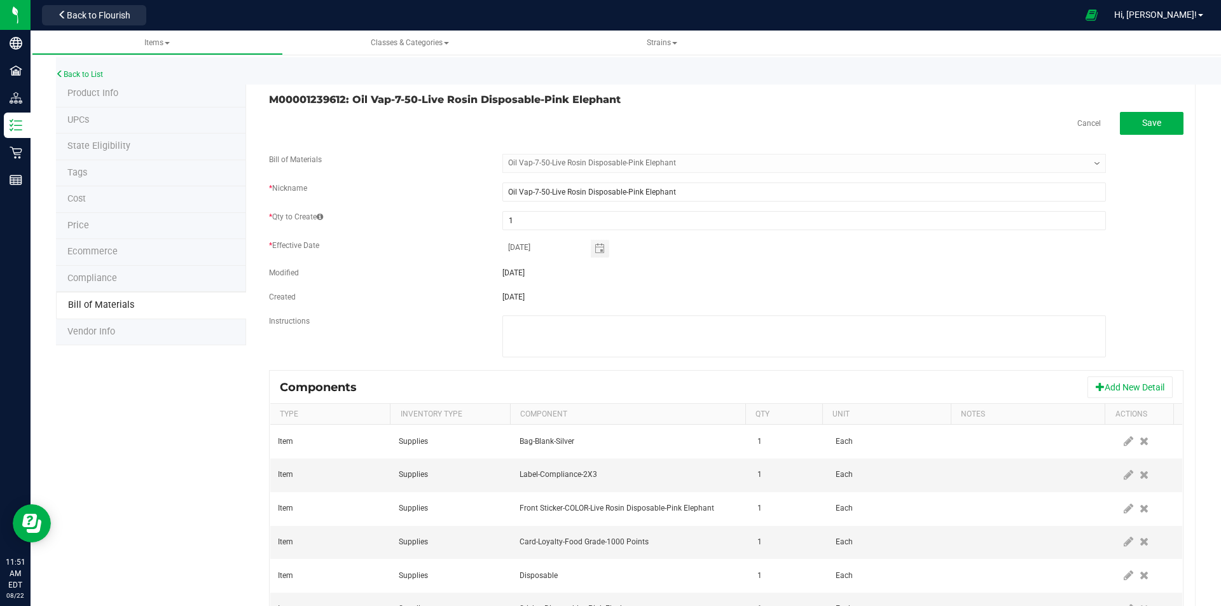
scroll to position [0, 0]
click at [1154, 127] on button "Save" at bounding box center [1152, 124] width 64 height 23
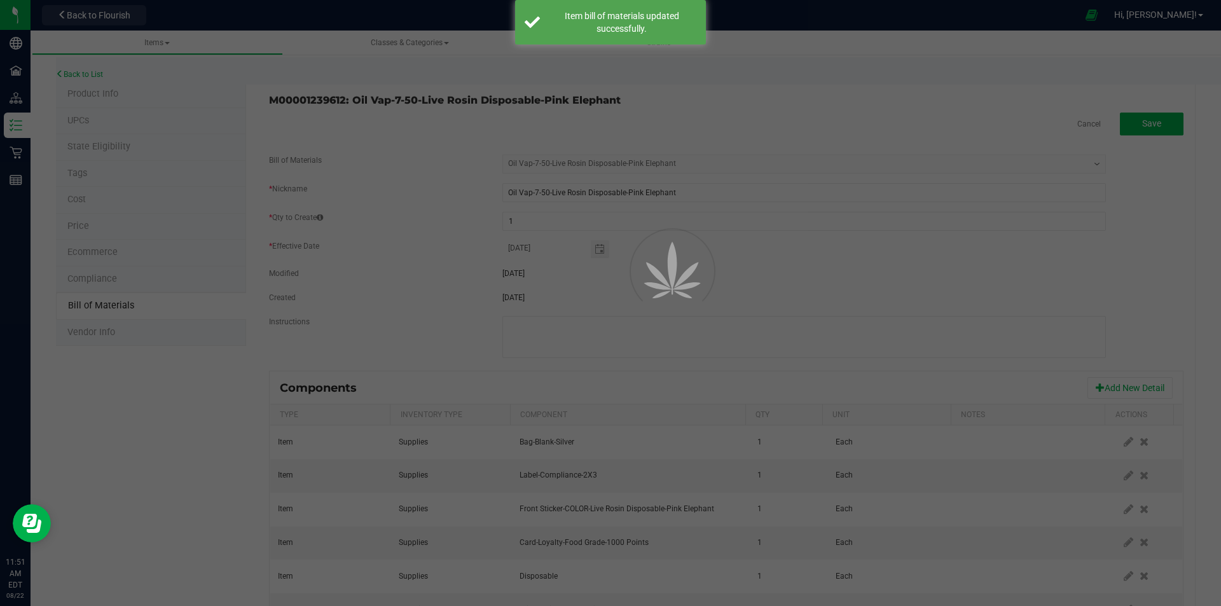
select select "647"
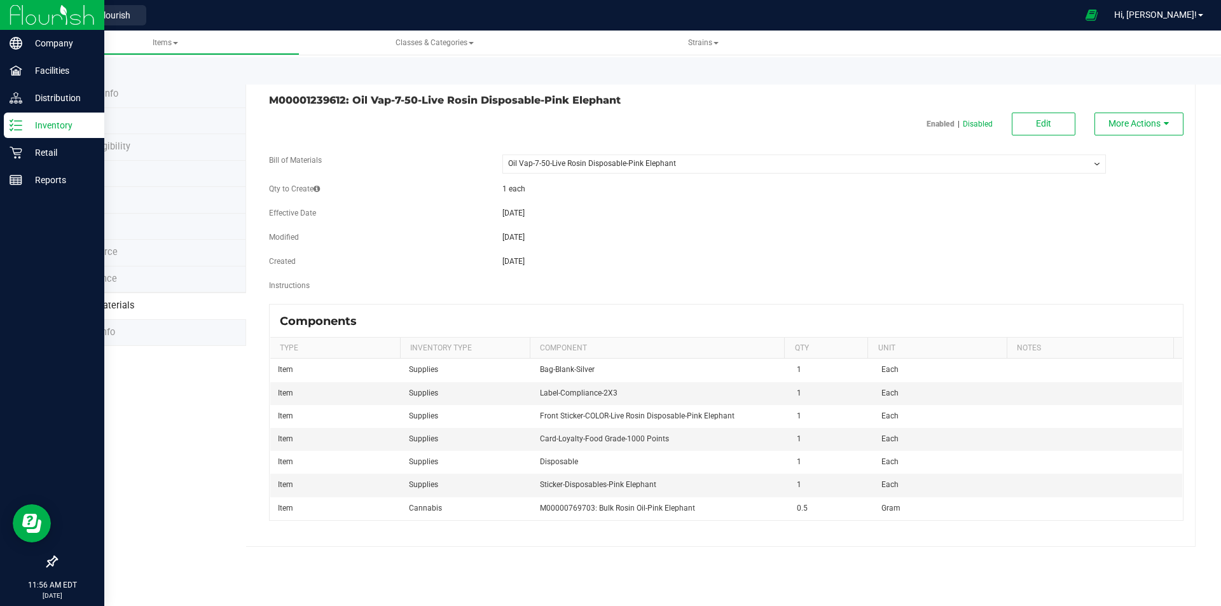
click at [13, 127] on icon at bounding box center [16, 125] width 13 height 13
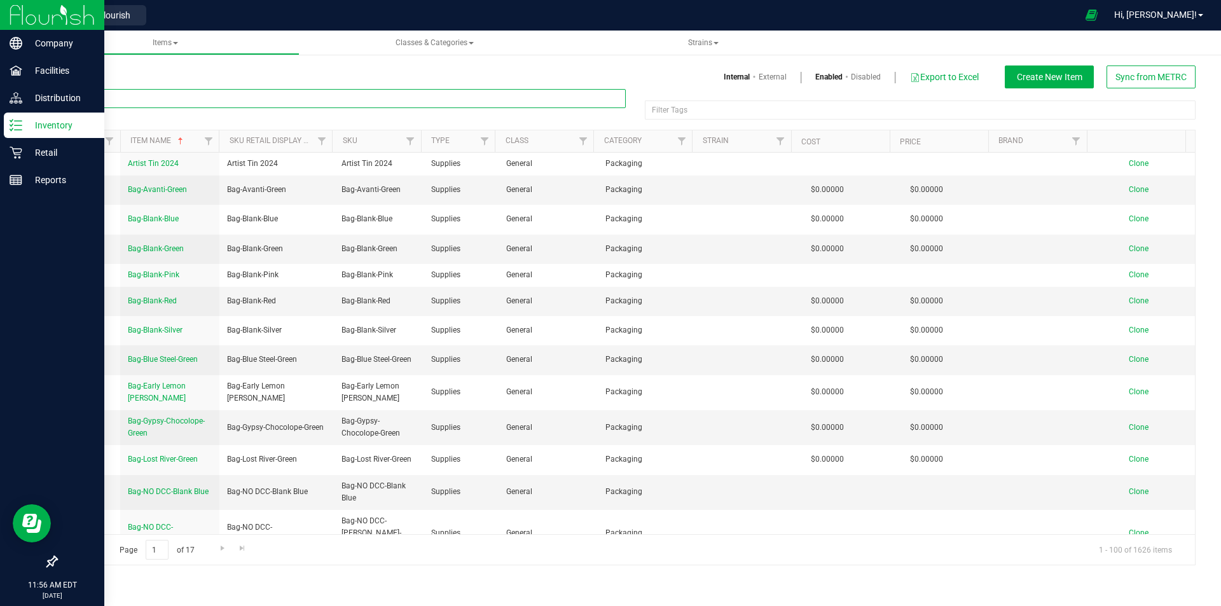
click at [180, 97] on input "text" at bounding box center [341, 98] width 570 height 19
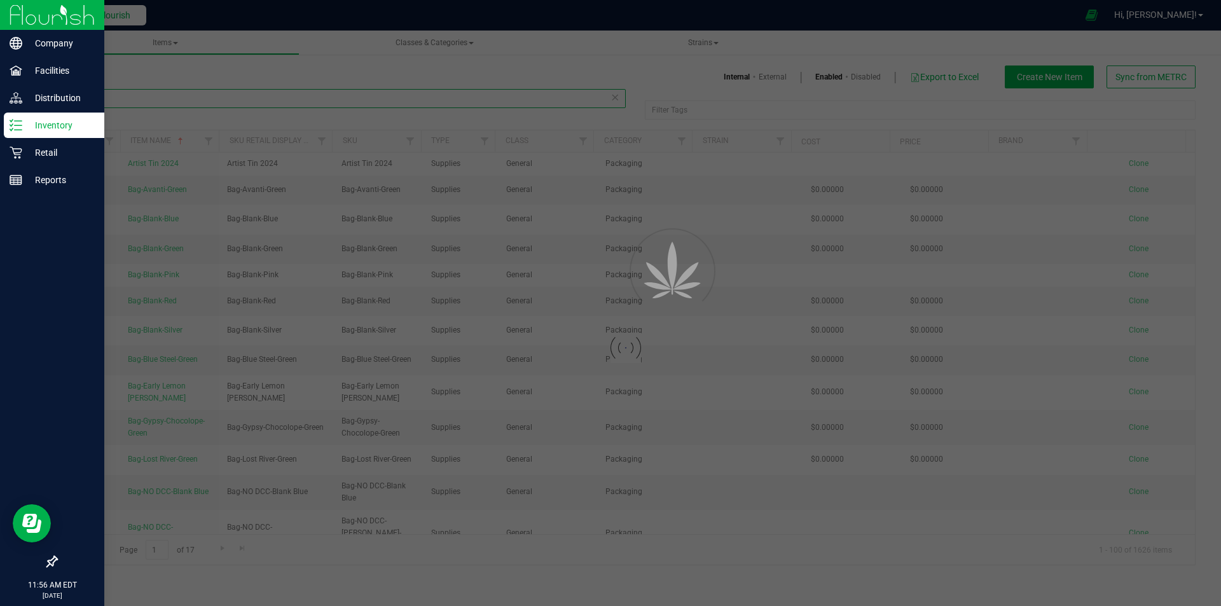
type input "15315"
click at [123, 22] on button "Back to Flourish" at bounding box center [94, 15] width 104 height 20
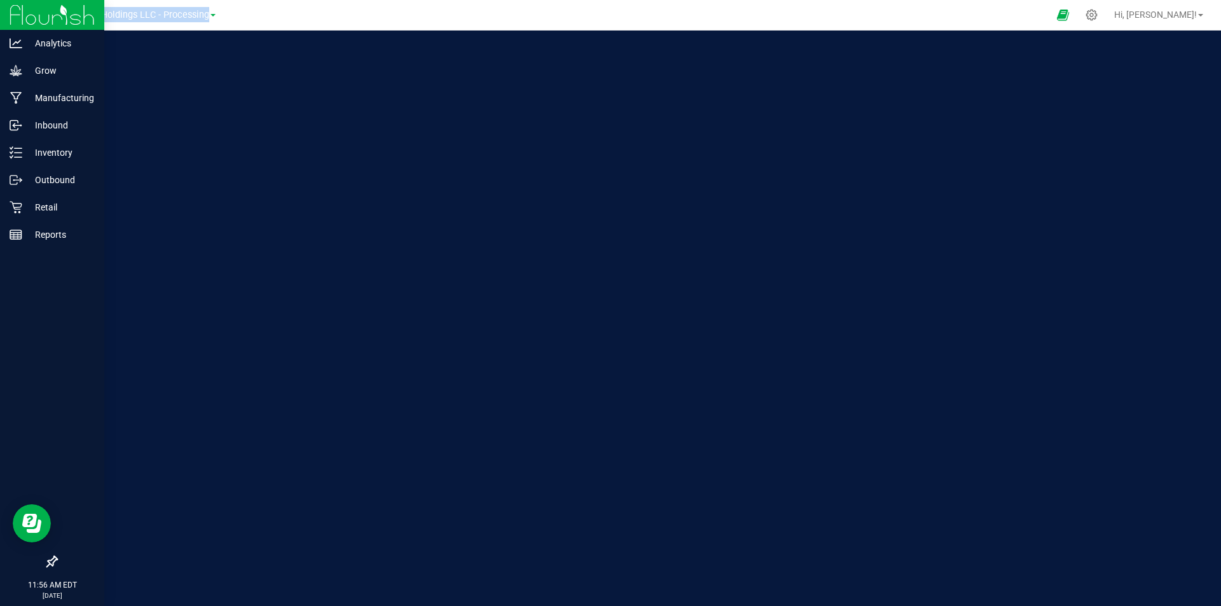
click at [123, 22] on div "Riviera Creek Holdings LLC - Processing" at bounding box center [130, 14] width 172 height 15
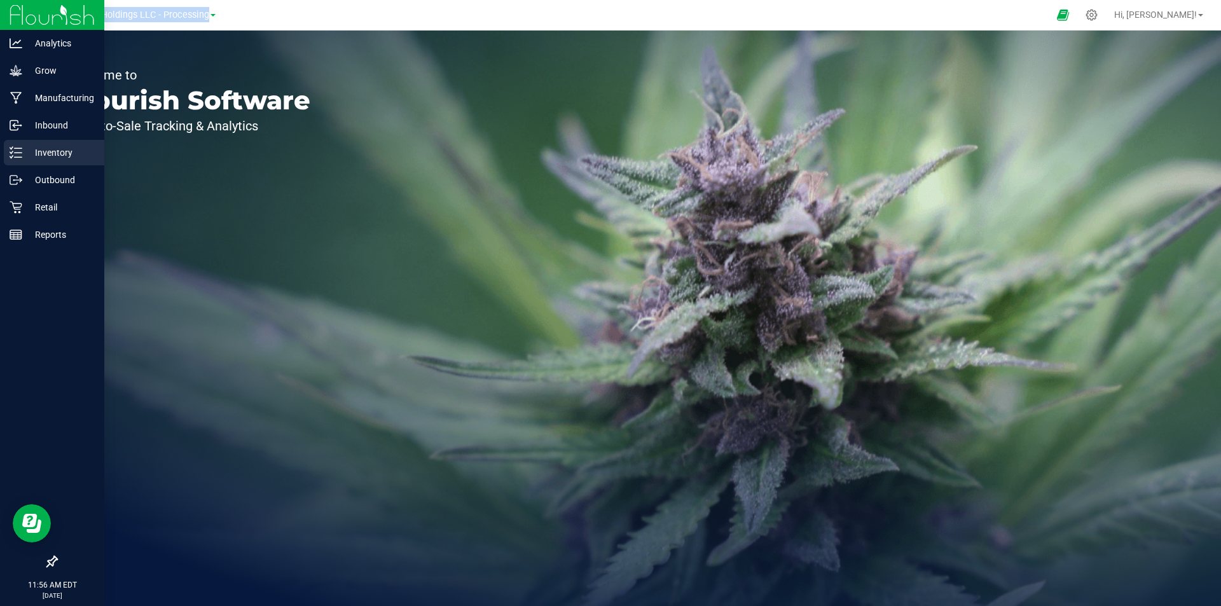
click at [14, 150] on icon at bounding box center [16, 152] width 13 height 13
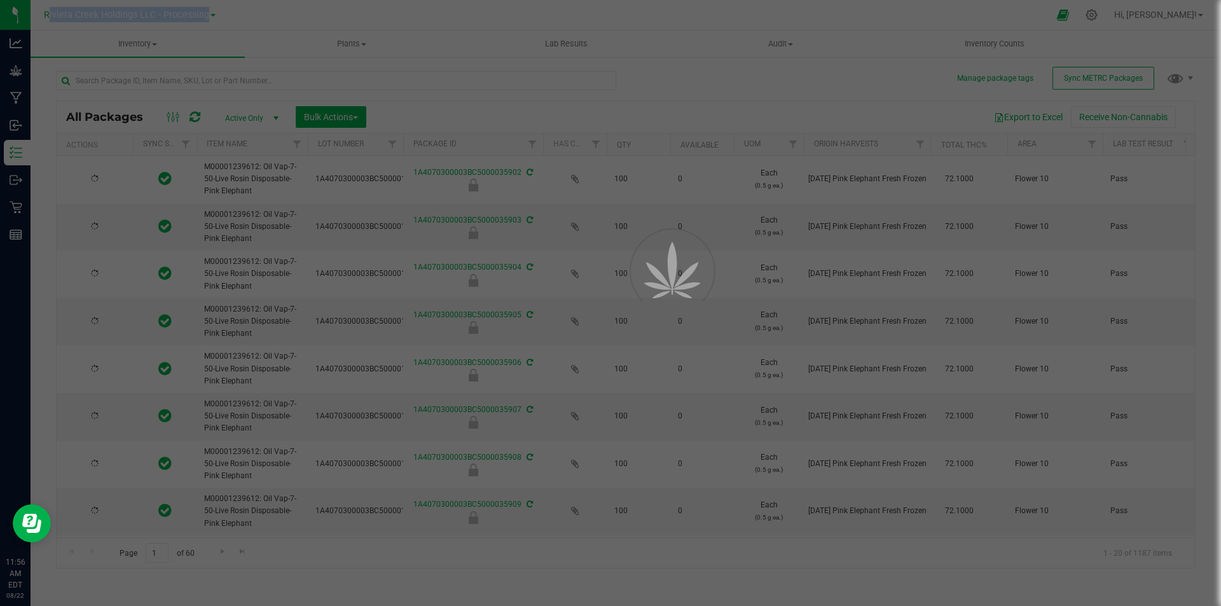
click at [193, 86] on div at bounding box center [610, 303] width 1221 height 606
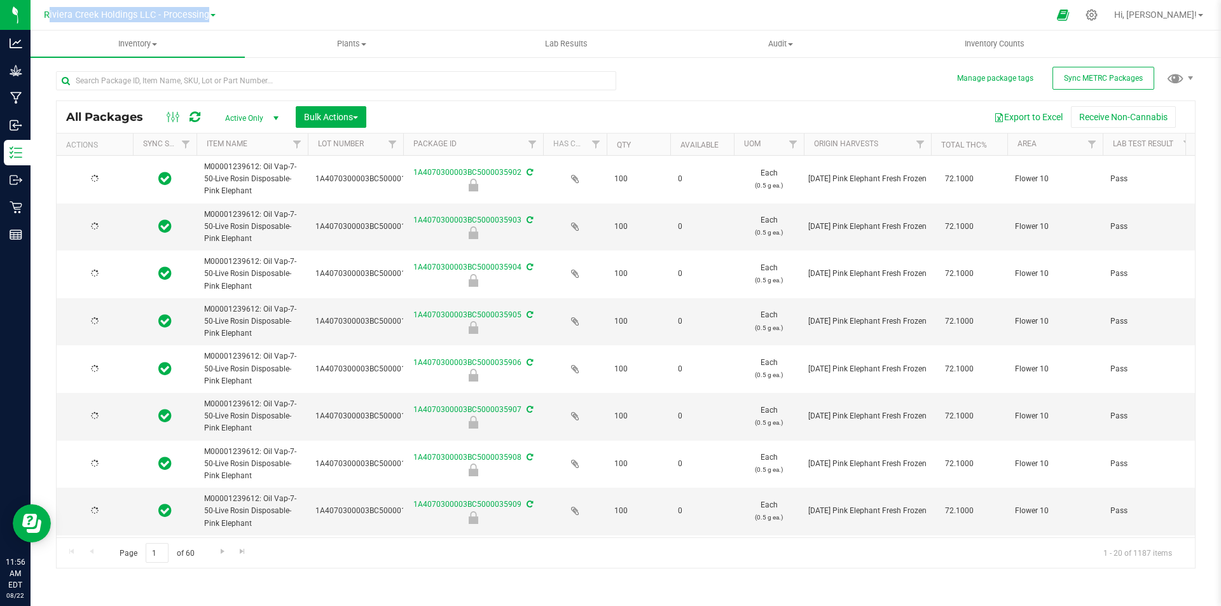
type input "[DATE]"
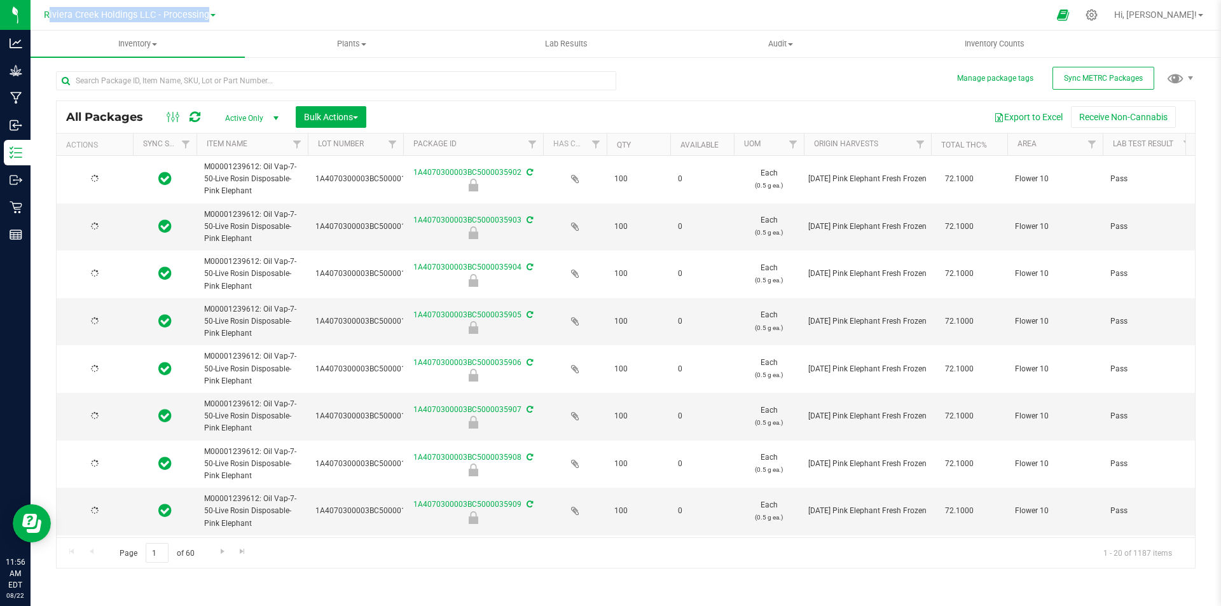
type input "[DATE]"
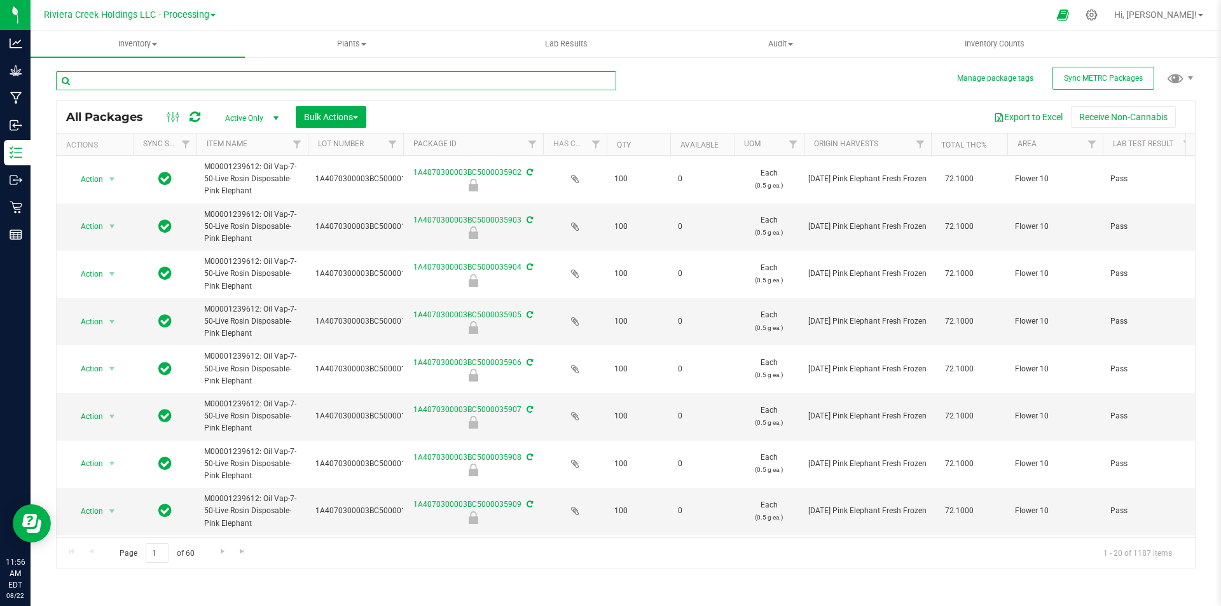
click at [193, 86] on input "text" at bounding box center [336, 80] width 560 height 19
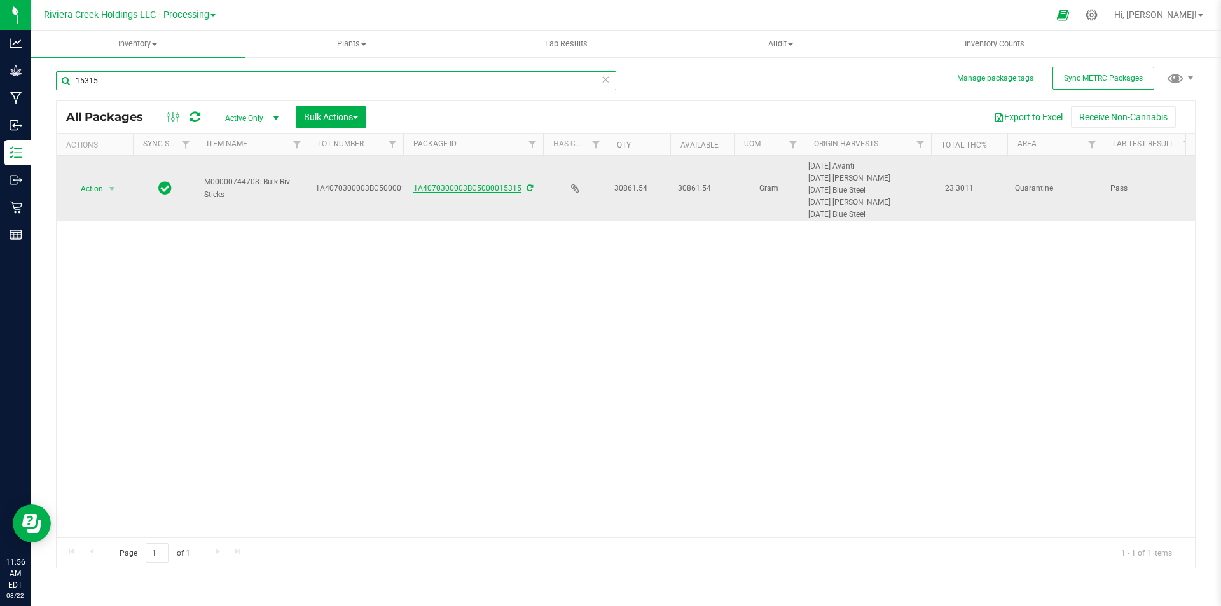
type input "15315"
click at [452, 186] on link "1A4070300003BC5000015315" at bounding box center [468, 188] width 108 height 9
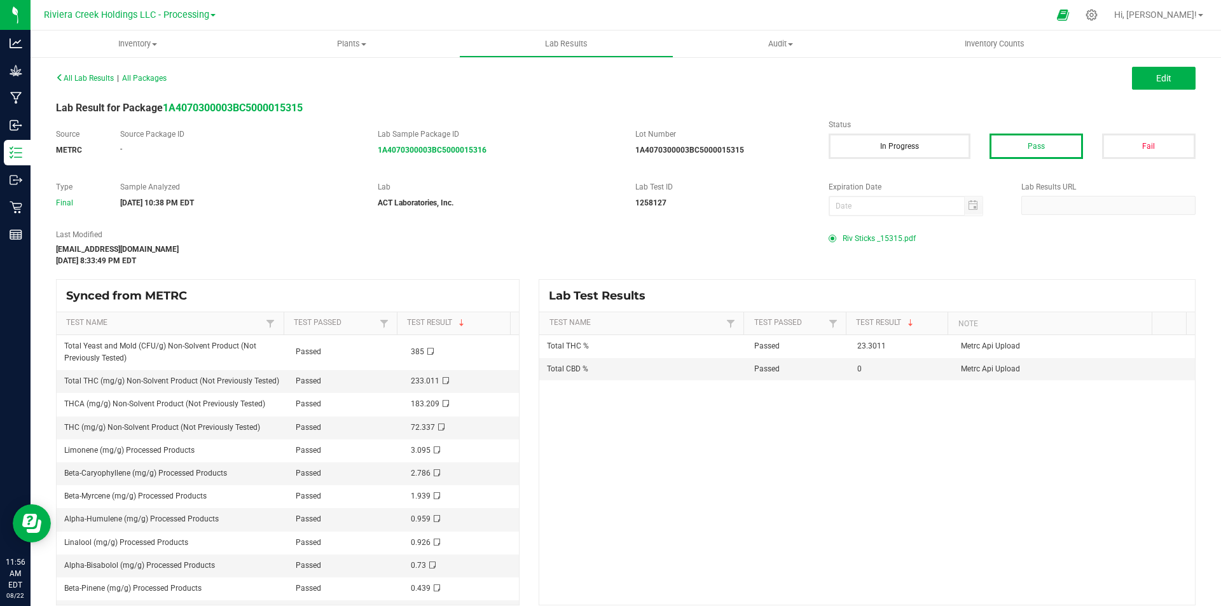
click at [887, 237] on span "Riv Sticks _15315.pdf" at bounding box center [879, 238] width 73 height 19
